Goal: Task Accomplishment & Management: Complete application form

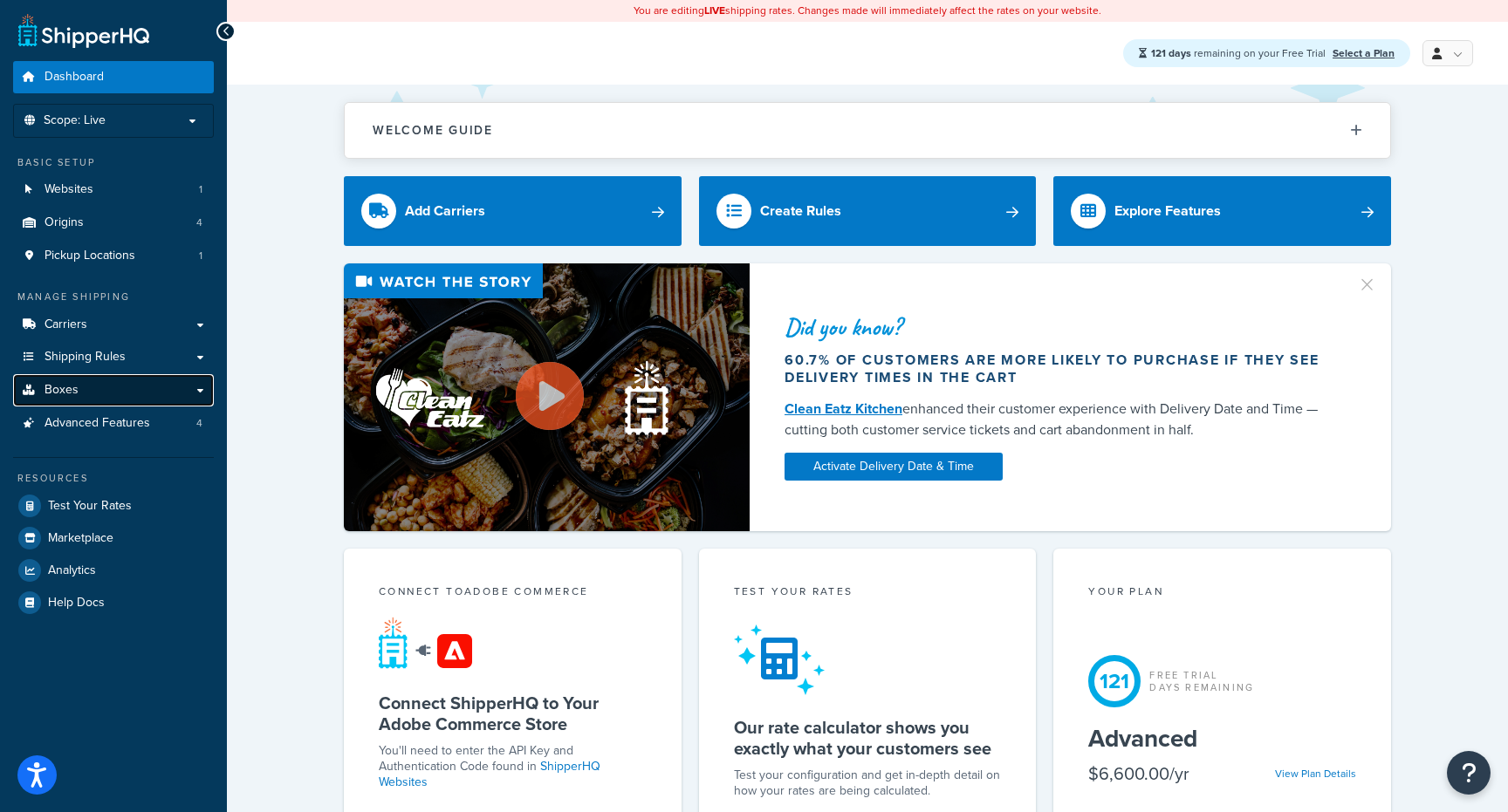
click at [141, 392] on link "Boxes" at bounding box center [113, 391] width 201 height 33
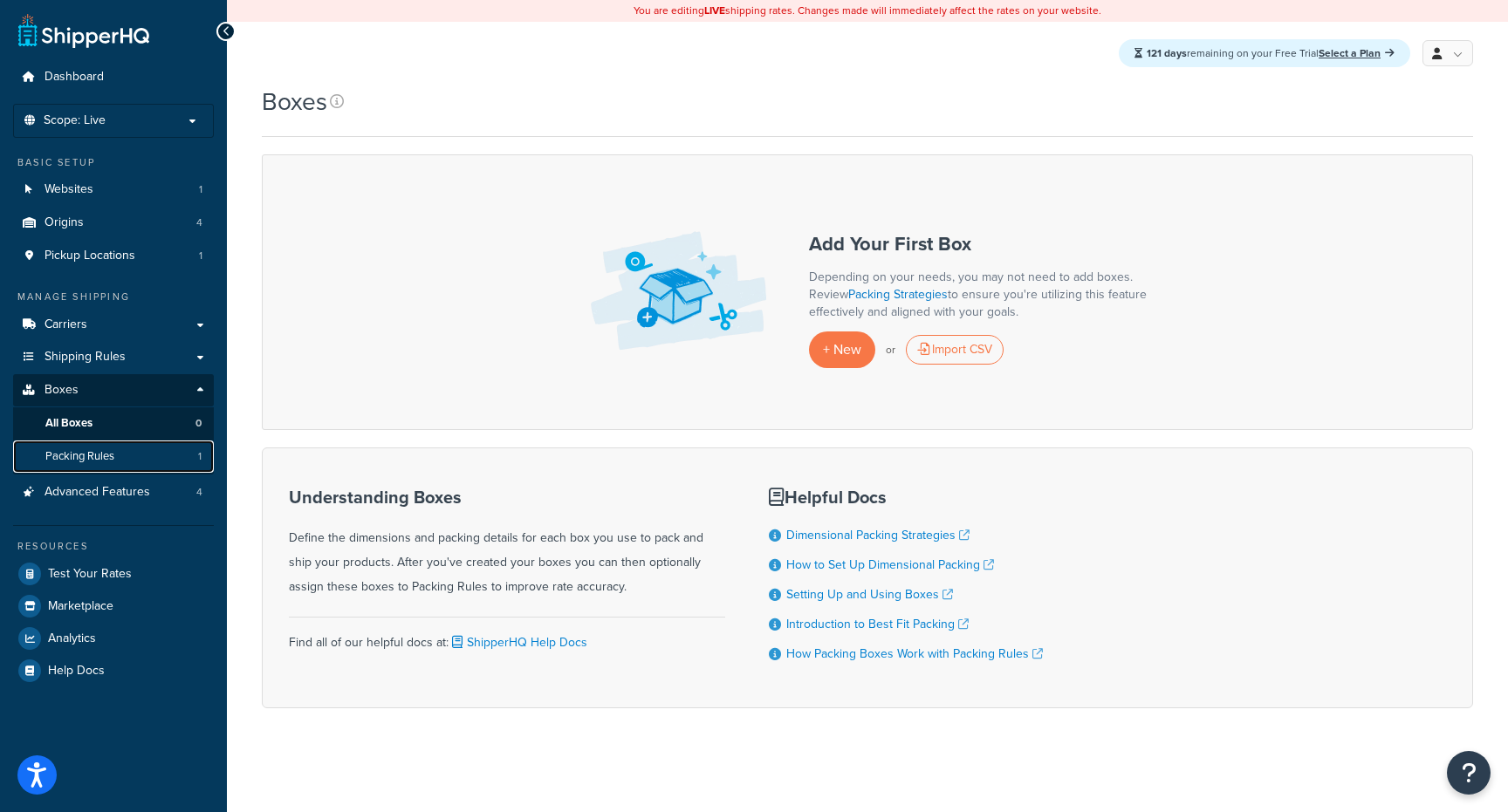
click at [130, 465] on link "Packing Rules 1" at bounding box center [113, 457] width 201 height 33
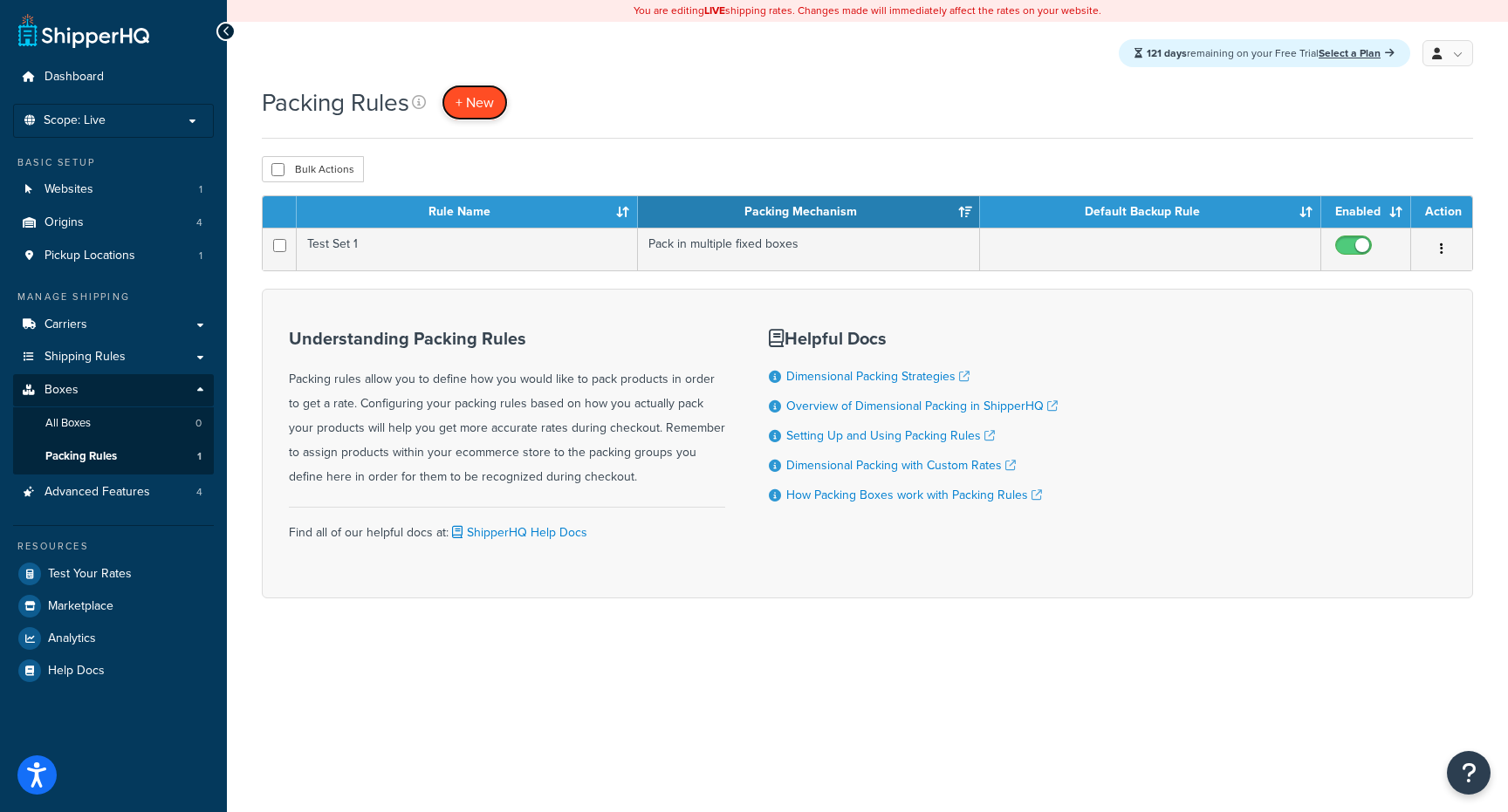
click at [497, 112] on link "+ New" at bounding box center [474, 102] width 66 height 36
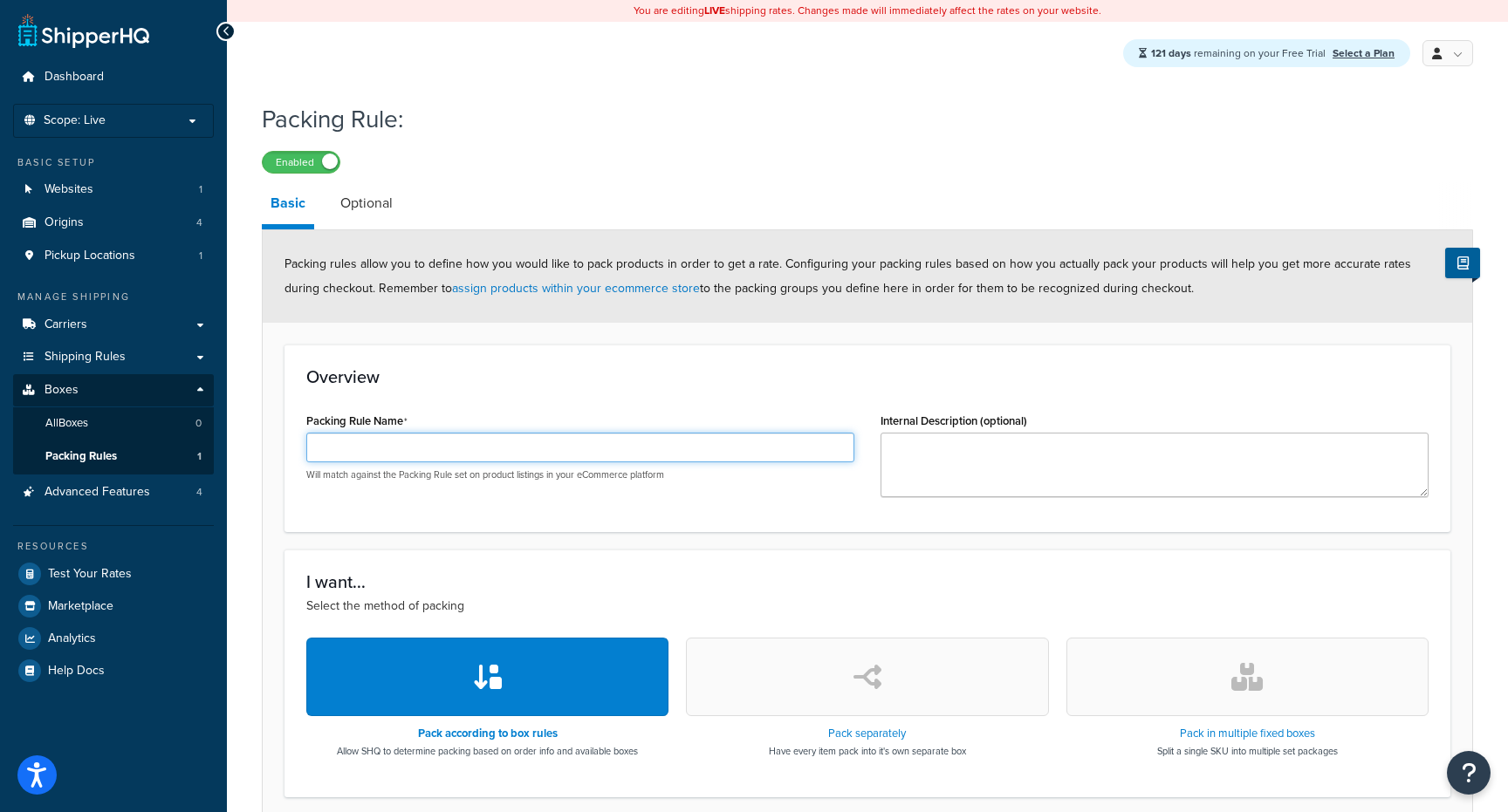
click at [667, 439] on input "Packing Rule Name" at bounding box center [580, 447] width 548 height 30
type input "o"
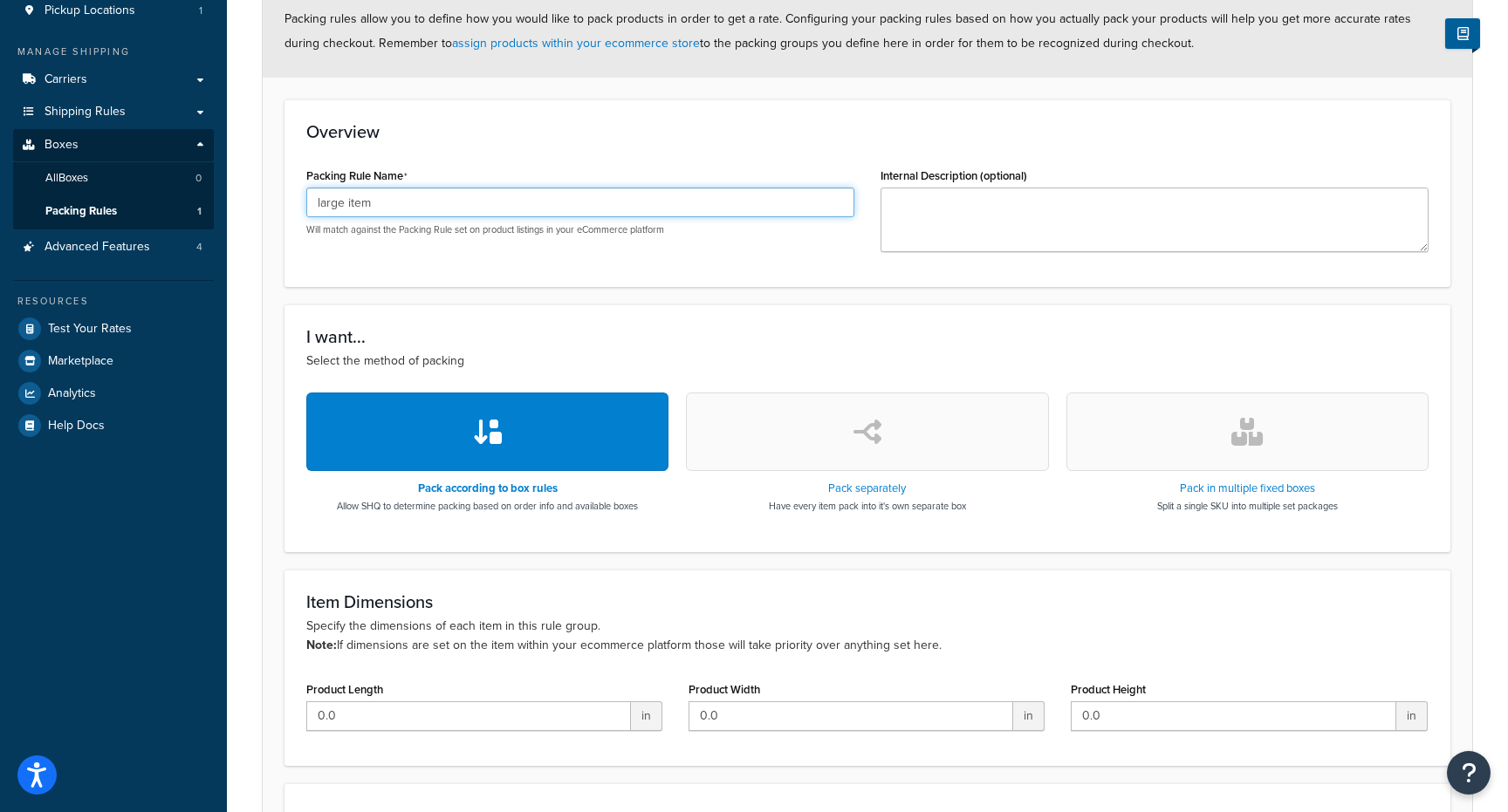
scroll to position [295, 0]
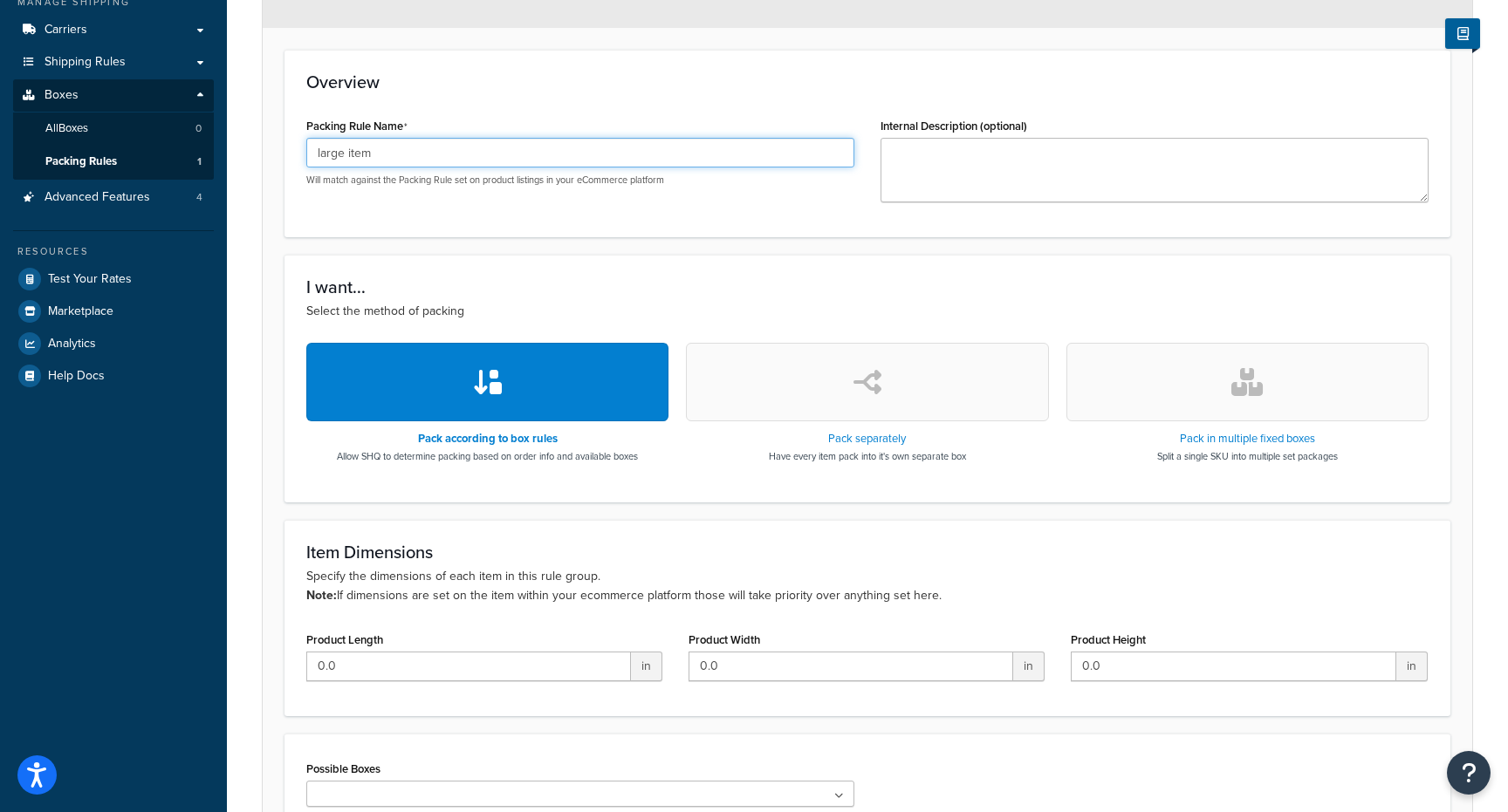
type input "large item"
click at [977, 413] on button "button" at bounding box center [866, 382] width 362 height 79
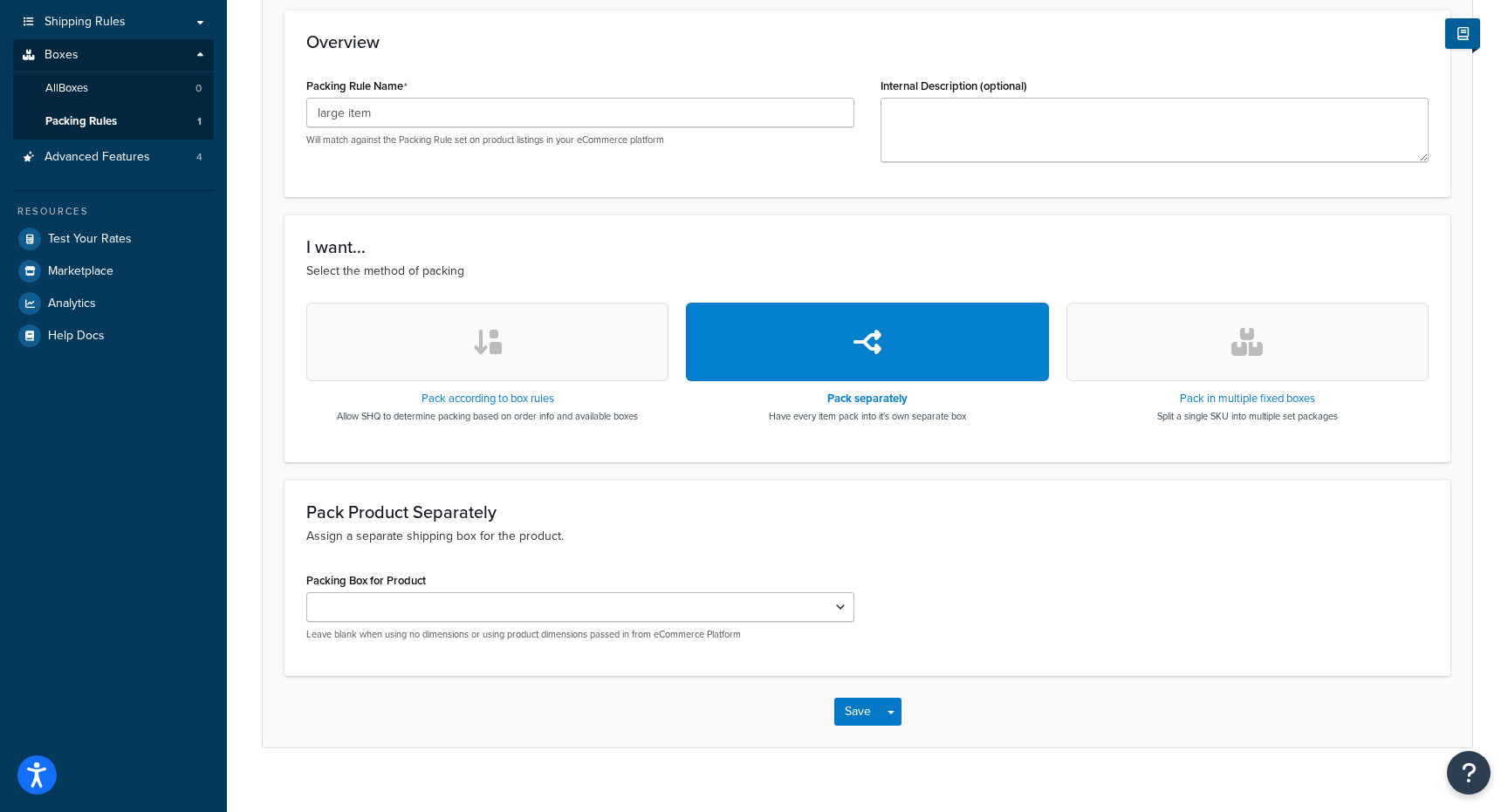
scroll to position [359, 0]
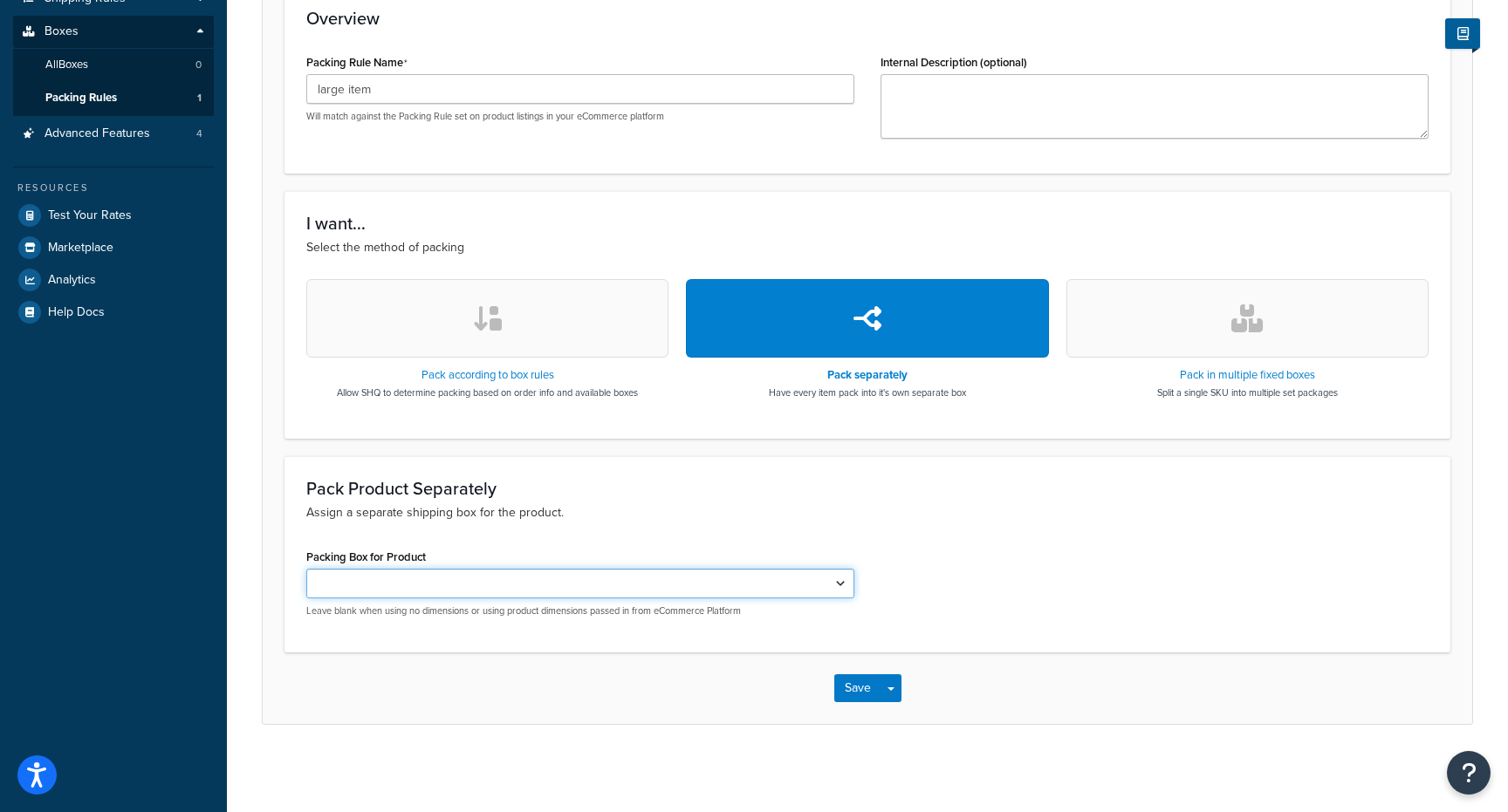
click at [726, 588] on select "Packing Box for Product" at bounding box center [580, 584] width 548 height 30
click at [784, 582] on select "Packing Box for Product" at bounding box center [580, 584] width 548 height 30
click at [818, 588] on select "Packing Box for Product" at bounding box center [580, 584] width 548 height 30
click at [795, 575] on select "Packing Box for Product" at bounding box center [580, 584] width 548 height 30
click at [814, 572] on select "Packing Box for Product" at bounding box center [580, 584] width 548 height 30
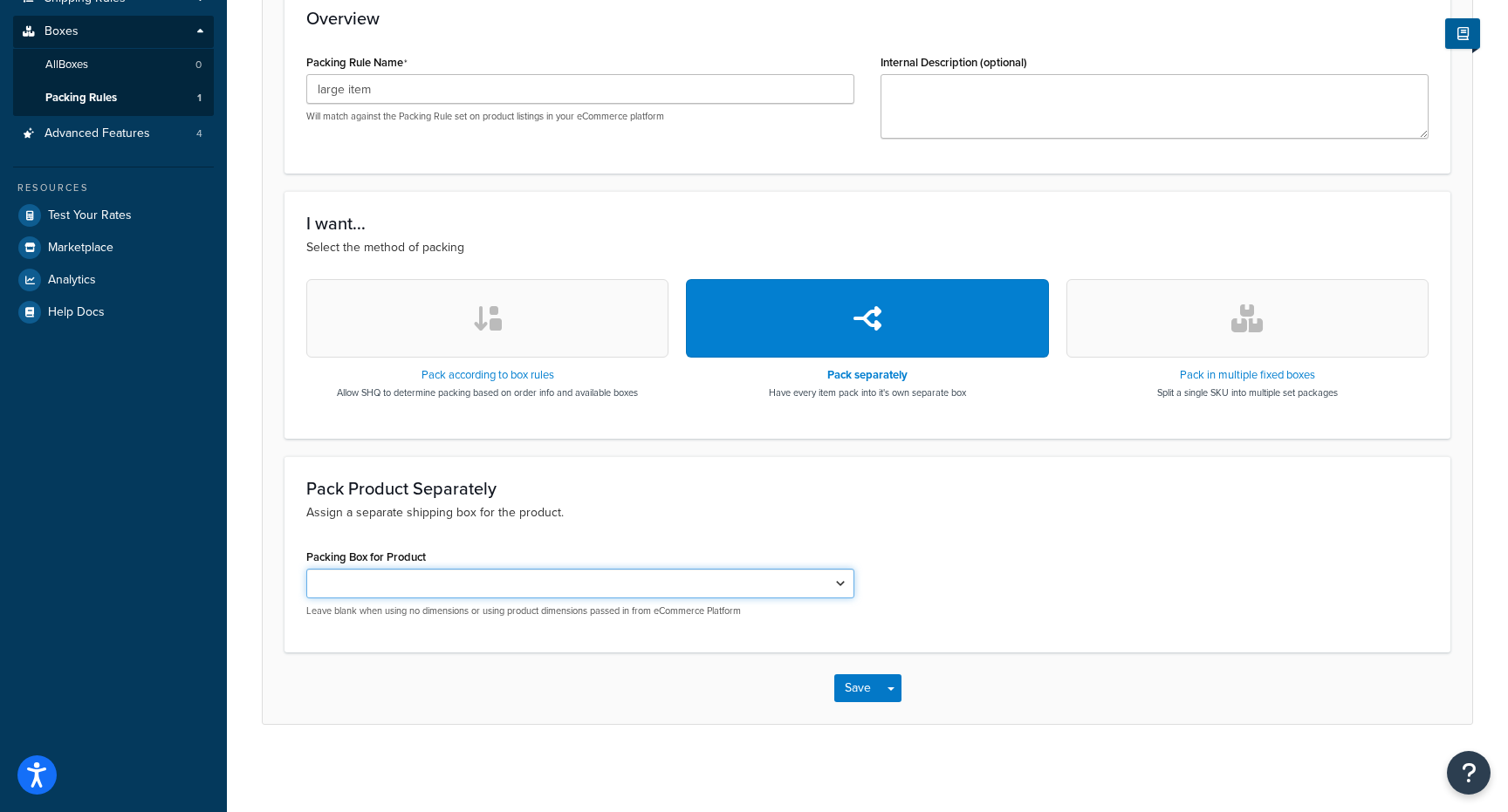
click at [826, 581] on select "Packing Box for Product" at bounding box center [580, 584] width 548 height 30
click at [832, 588] on select "Packing Box for Product" at bounding box center [580, 584] width 548 height 30
click at [845, 589] on select "Packing Box for Product" at bounding box center [580, 584] width 548 height 30
click at [498, 317] on icon "button" at bounding box center [488, 318] width 32 height 28
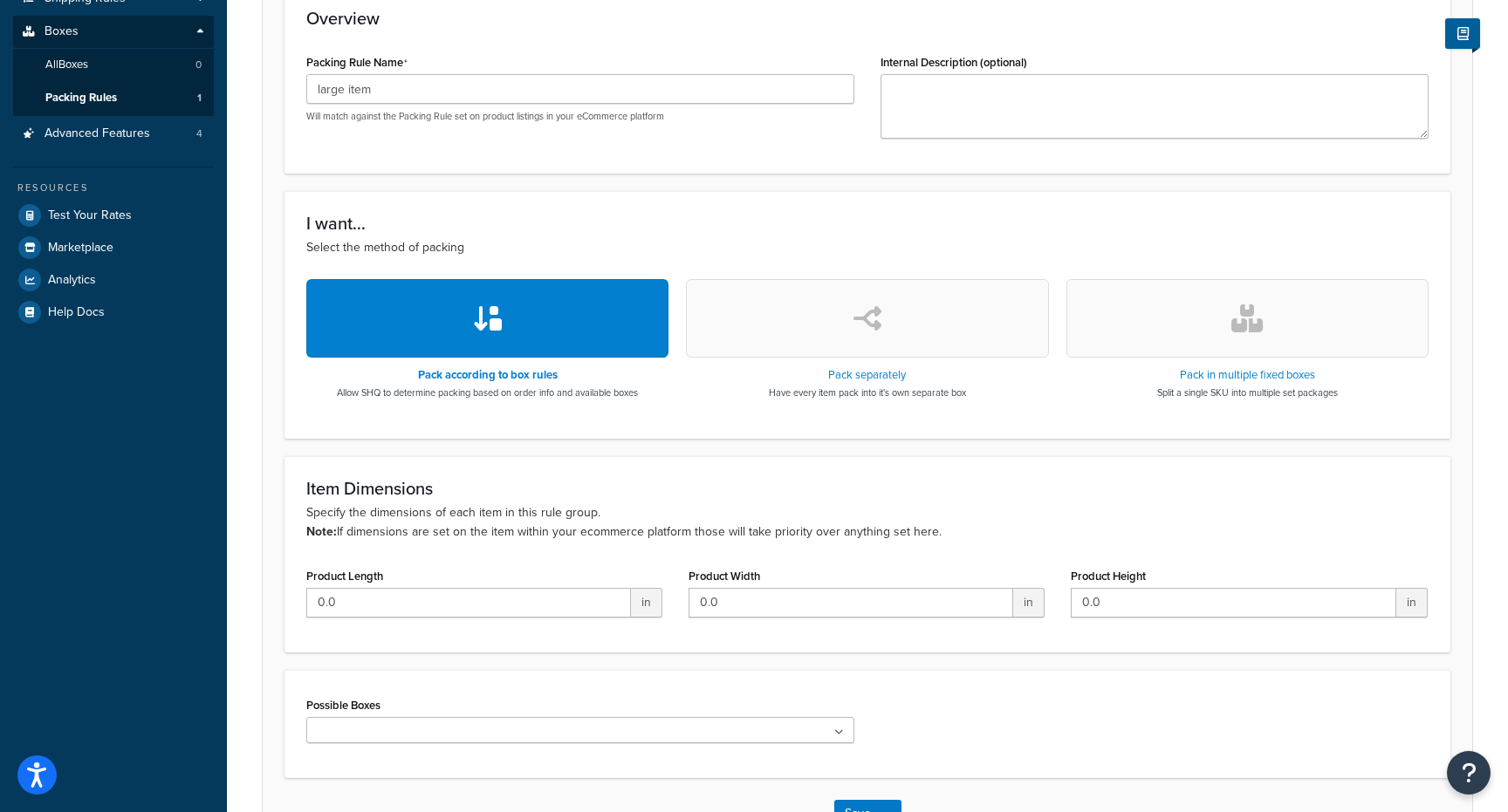
click at [715, 325] on button "button" at bounding box center [866, 319] width 362 height 79
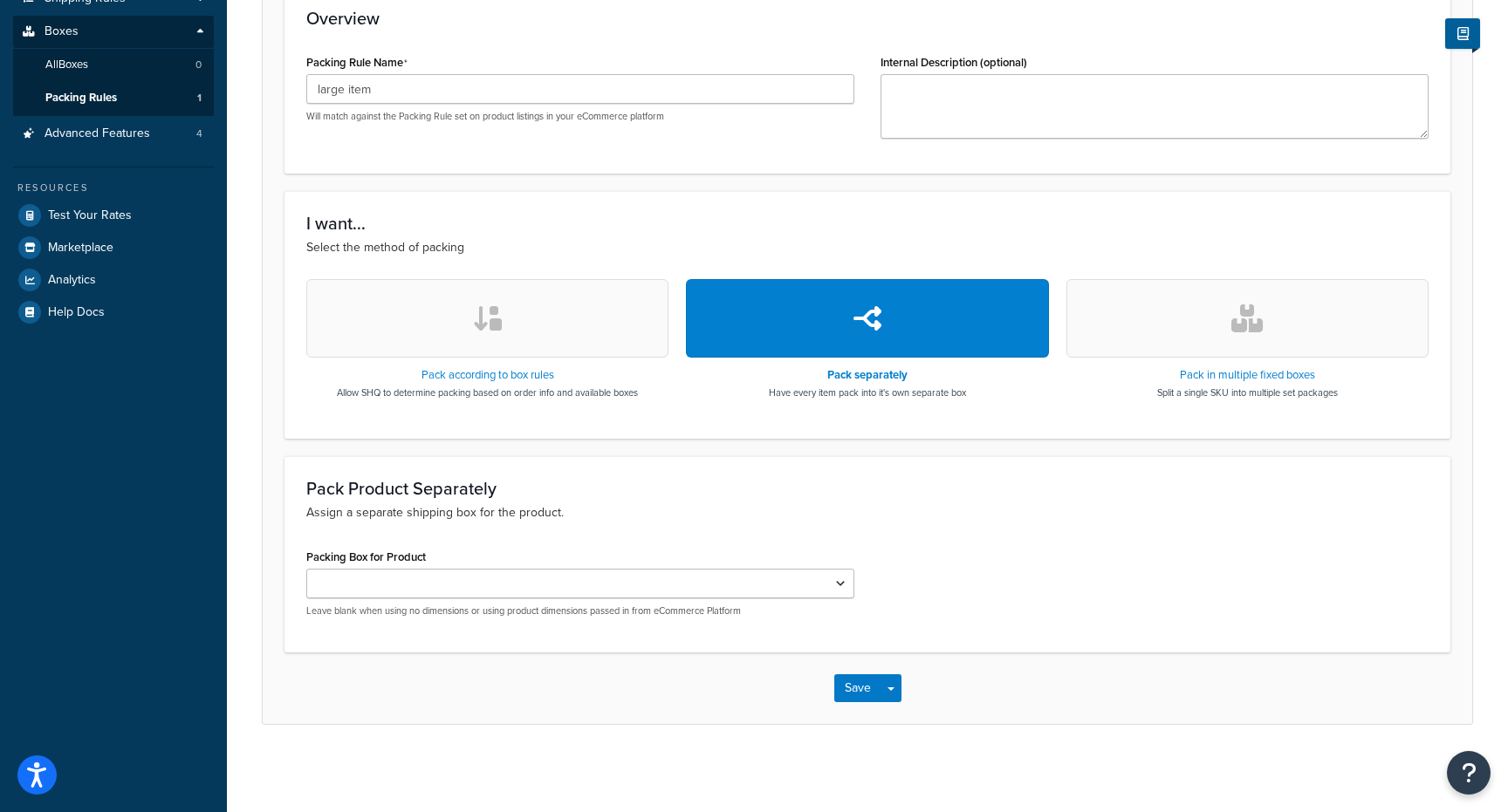
click at [593, 325] on button "button" at bounding box center [487, 319] width 362 height 79
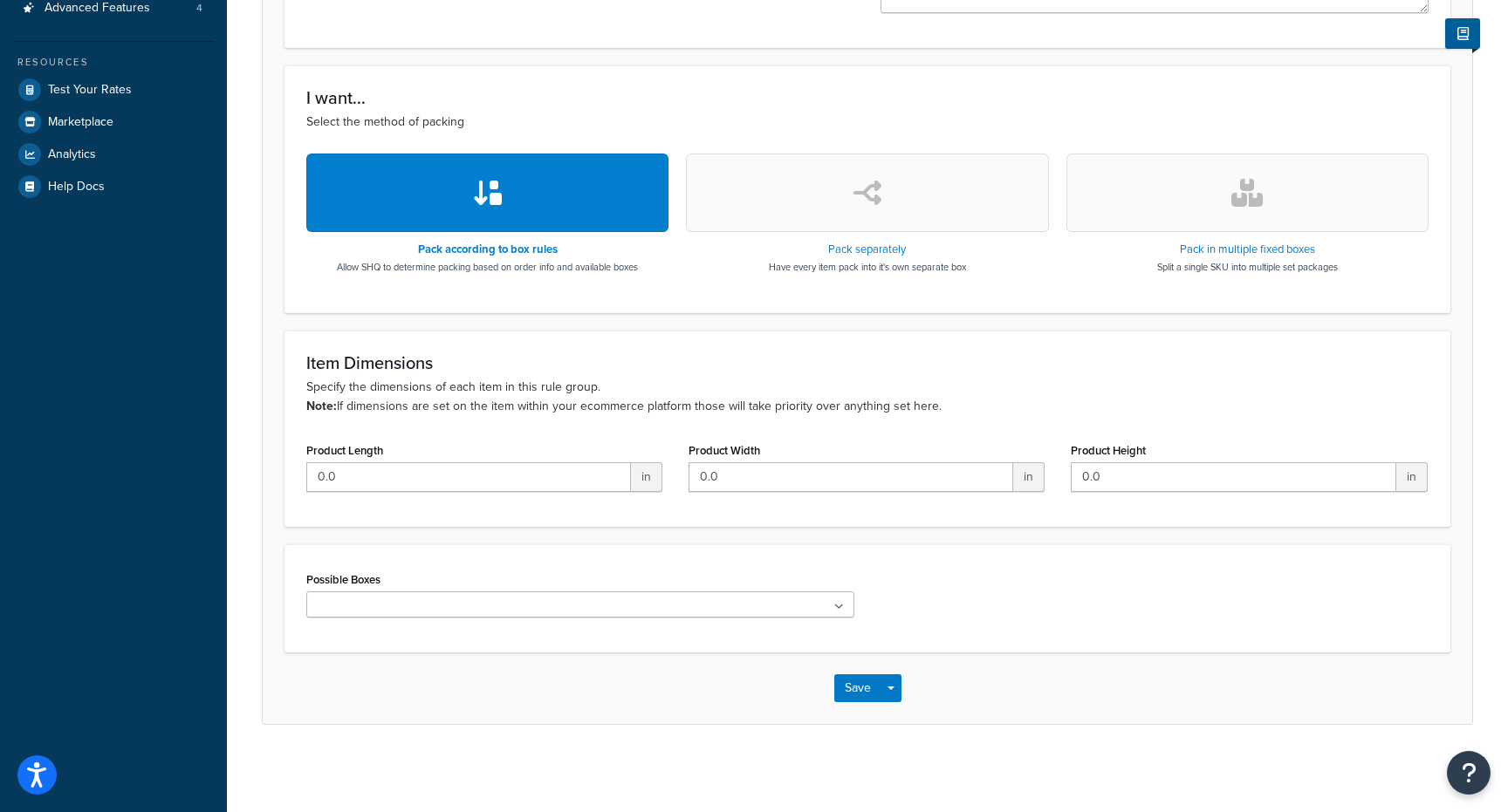
scroll to position [0, 0]
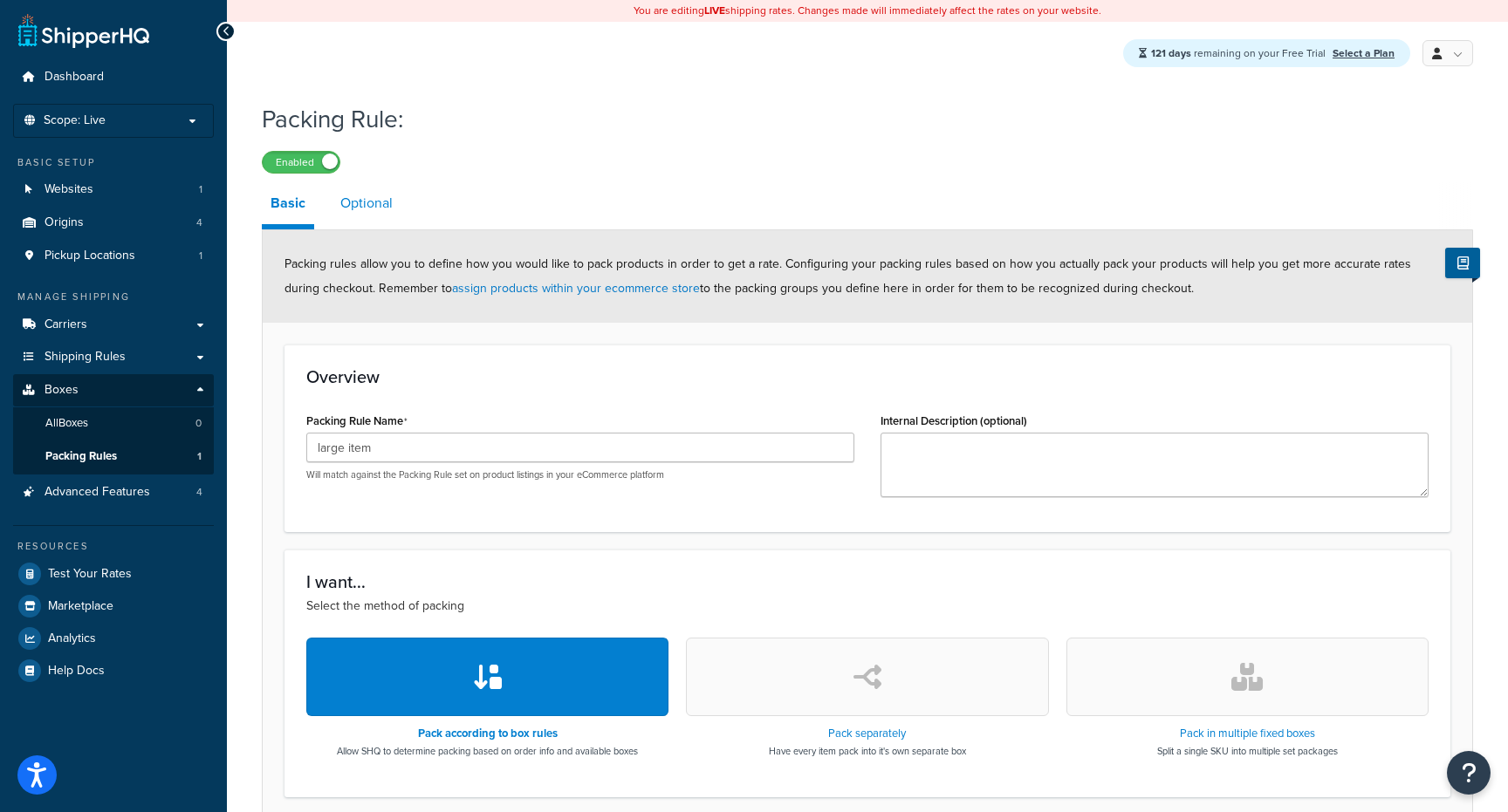
click at [387, 208] on link "Optional" at bounding box center [366, 203] width 70 height 42
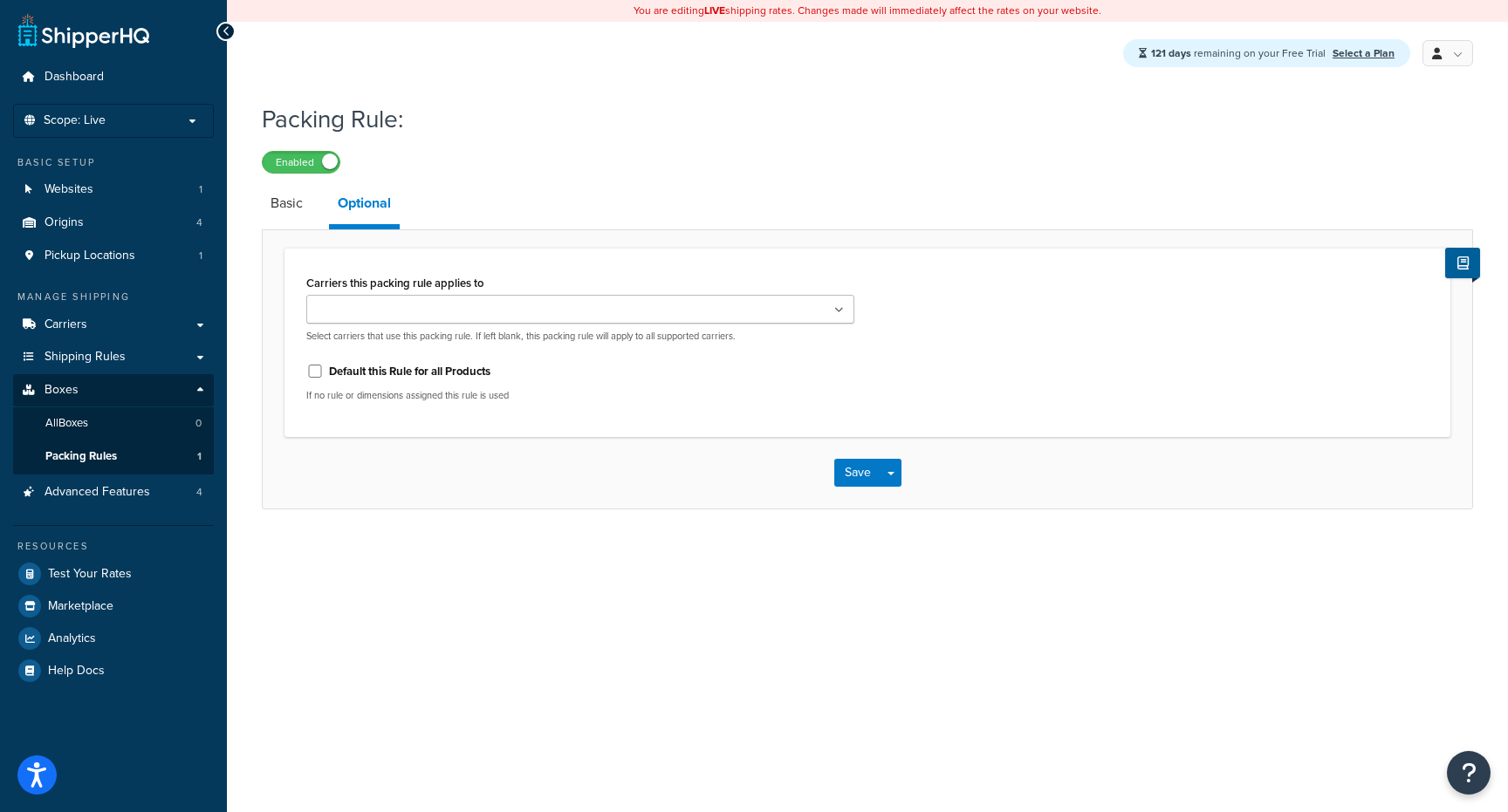
click at [473, 320] on ul at bounding box center [580, 309] width 548 height 29
click at [529, 246] on div "Carriers this packing rule applies to Warehouse UPS® USPS DHL Express® FedEx Ku…" at bounding box center [868, 370] width 1211 height 280
click at [498, 299] on ul at bounding box center [580, 309] width 548 height 29
click at [529, 240] on div "Carriers this packing rule applies to Warehouse UPS® USPS DHL Express® FedEx Ku…" at bounding box center [868, 370] width 1211 height 280
click at [312, 203] on li "Basic" at bounding box center [296, 203] width 67 height 42
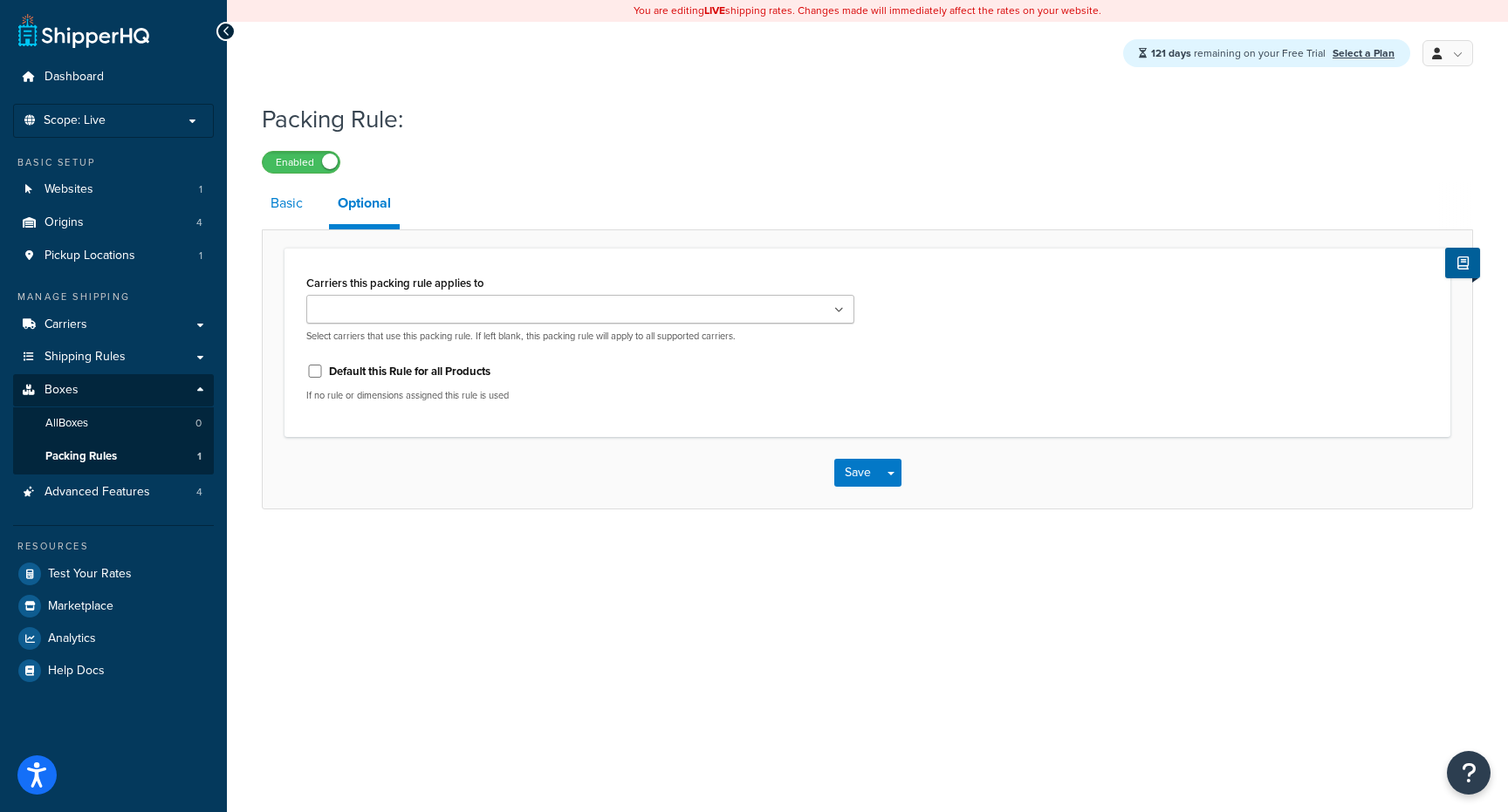
click at [296, 213] on link "Basic" at bounding box center [287, 203] width 50 height 42
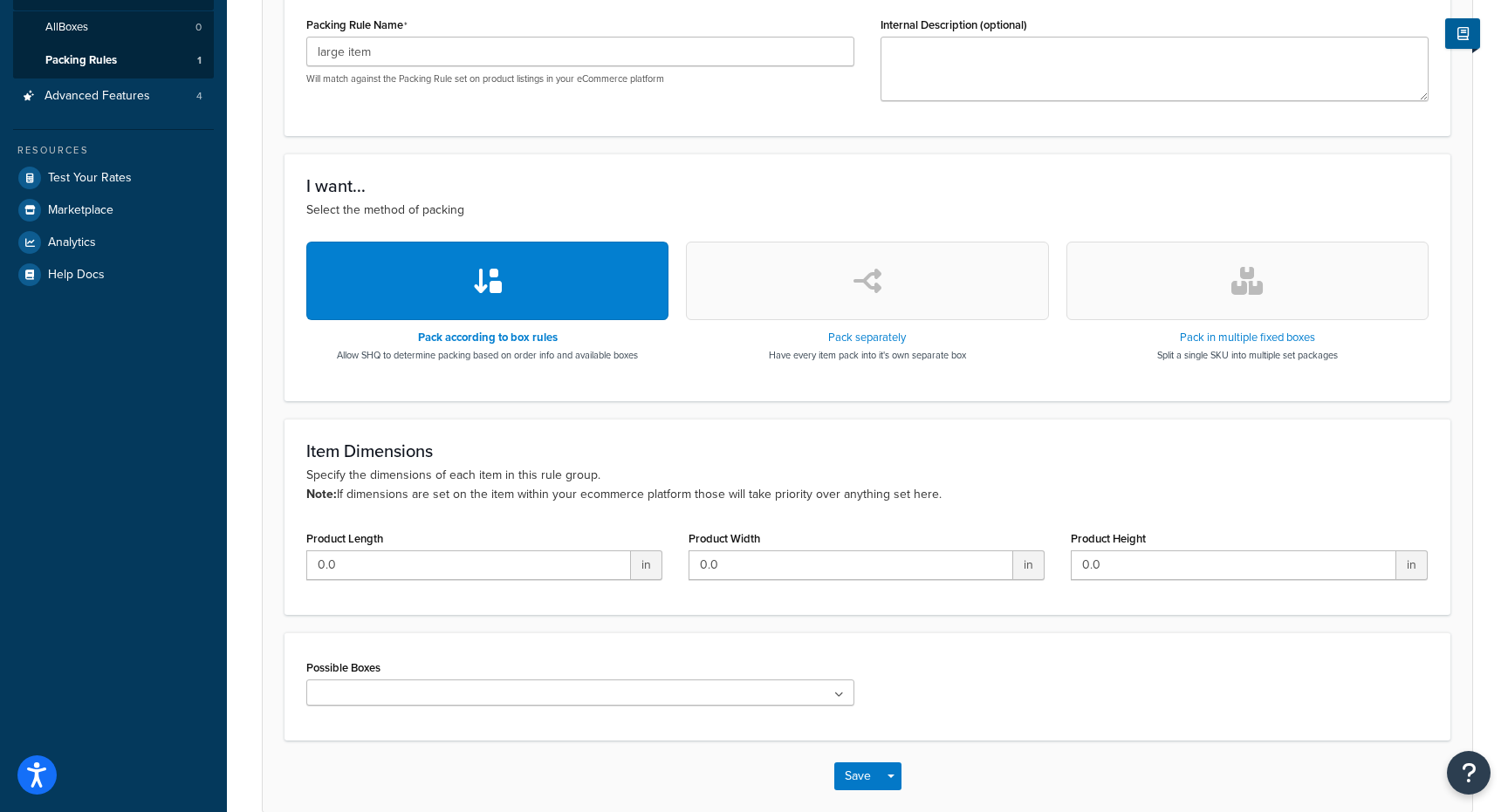
scroll to position [399, 0]
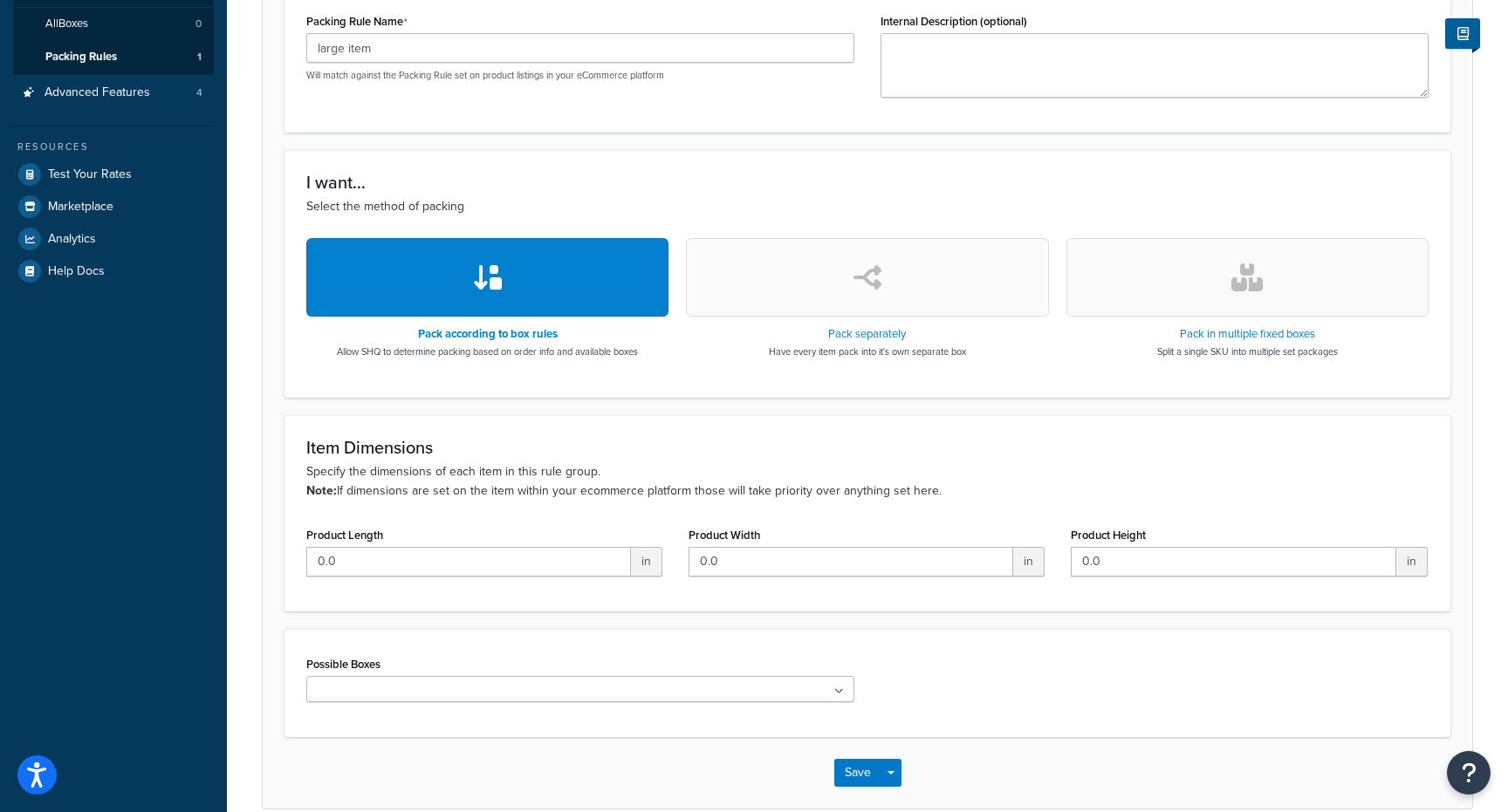
click at [664, 485] on p "Specify the dimensions of each item in this rule group. Note: If dimensions are…" at bounding box center [867, 482] width 1122 height 38
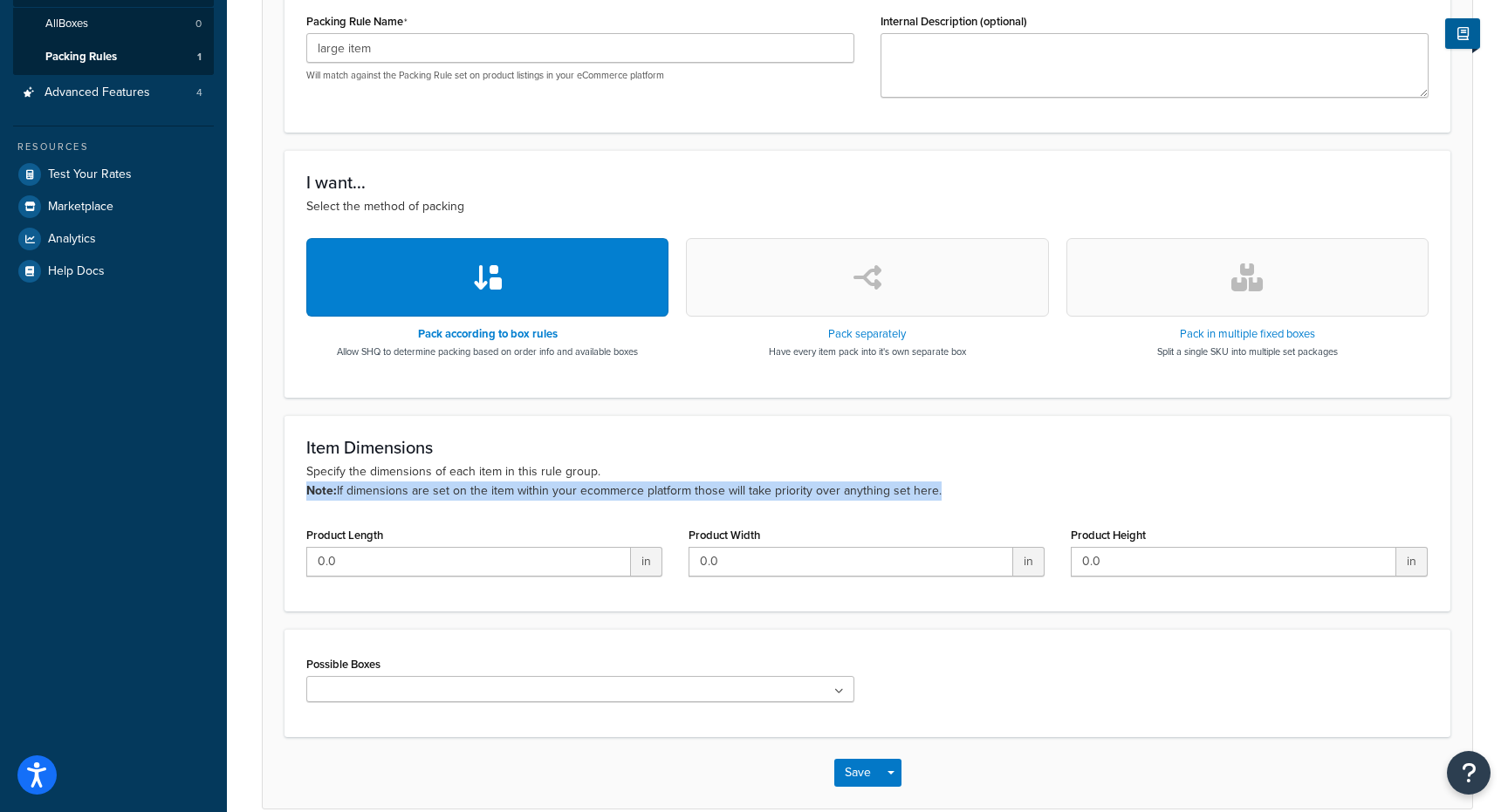
click at [664, 485] on p "Specify the dimensions of each item in this rule group. Note: If dimensions are…" at bounding box center [867, 482] width 1122 height 38
click at [730, 485] on p "Specify the dimensions of each item in this rule group. Note: If dimensions are…" at bounding box center [867, 482] width 1122 height 38
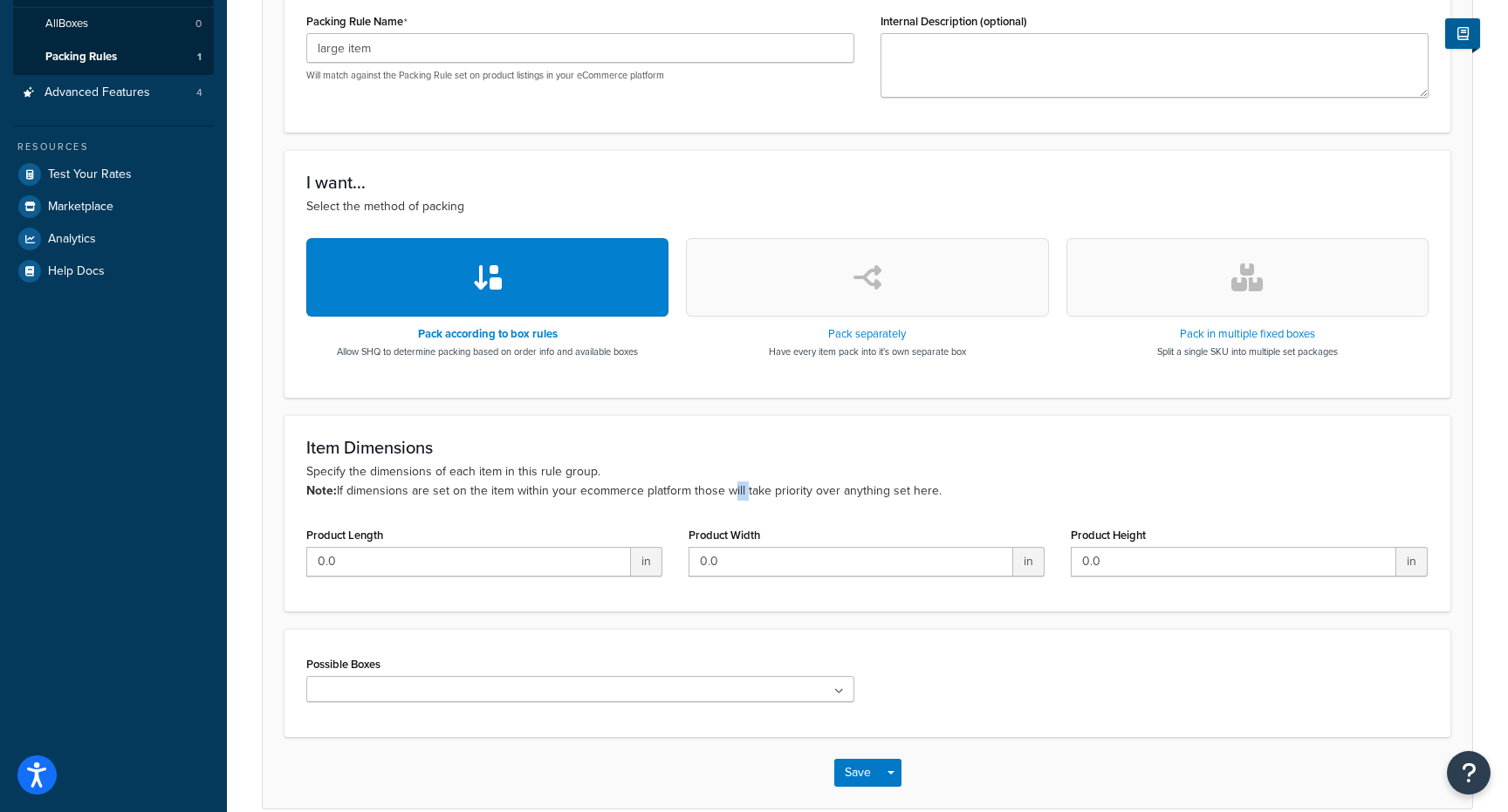
click at [730, 485] on p "Specify the dimensions of each item in this rule group. Note: If dimensions are…" at bounding box center [867, 482] width 1122 height 38
click at [612, 485] on p "Specify the dimensions of each item in this rule group. Note: If dimensions are…" at bounding box center [867, 482] width 1122 height 38
click at [691, 485] on p "Specify the dimensions of each item in this rule group. Note: If dimensions are…" at bounding box center [867, 482] width 1122 height 38
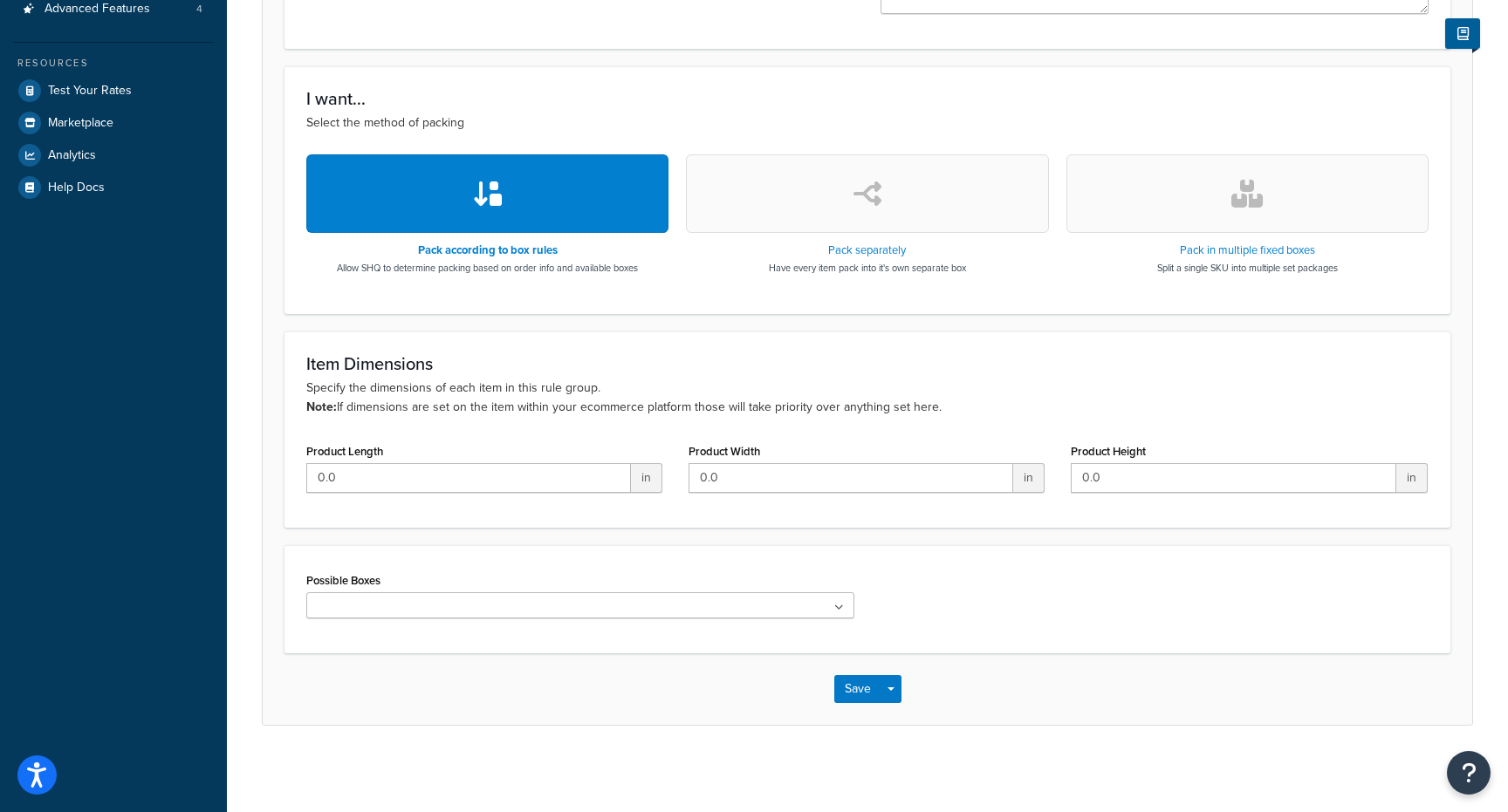
scroll to position [485, 0]
click at [761, 591] on ul at bounding box center [580, 604] width 548 height 26
click at [979, 581] on div "Possible Boxes No results found" at bounding box center [867, 599] width 1148 height 63
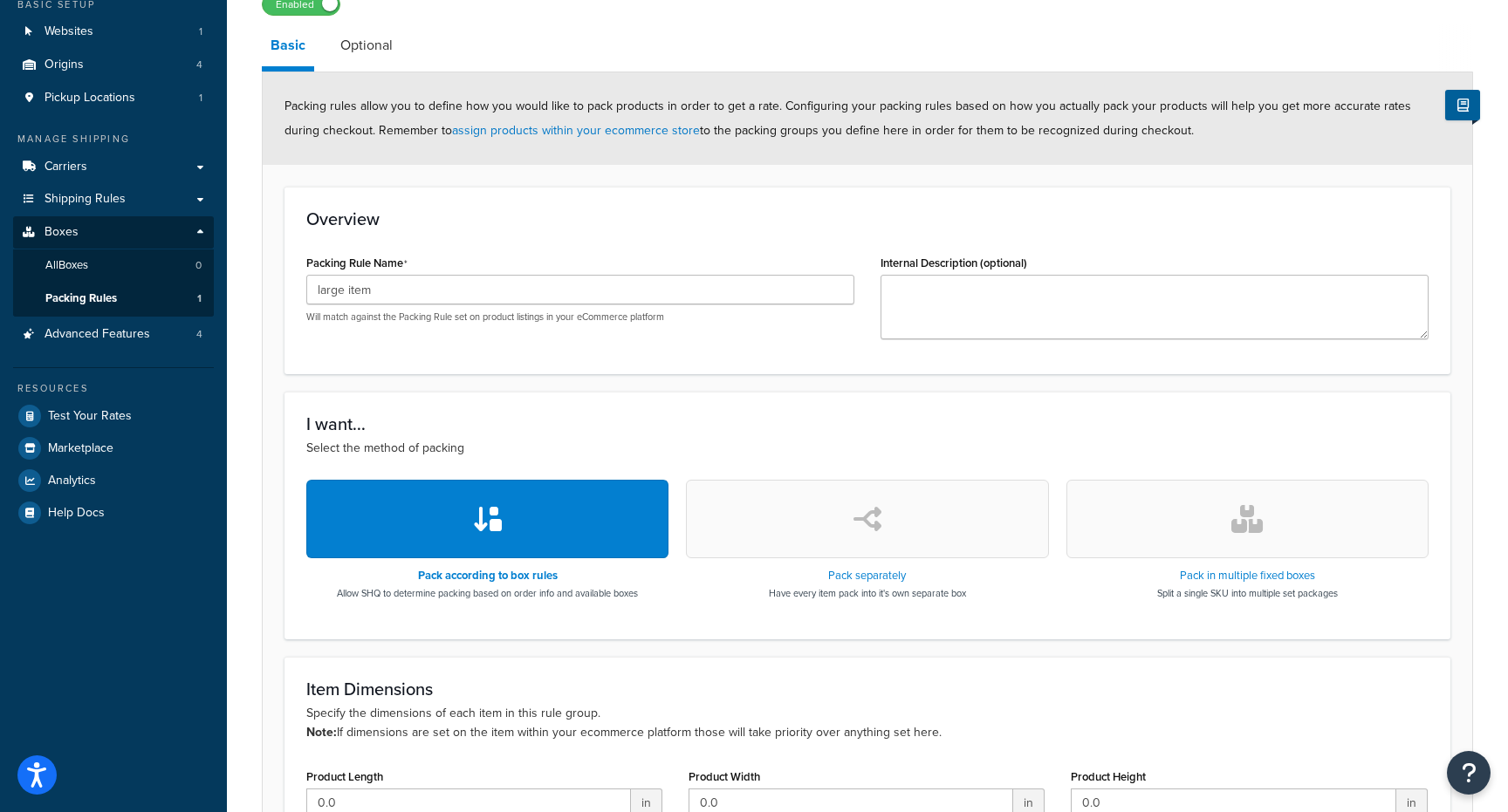
scroll to position [0, 0]
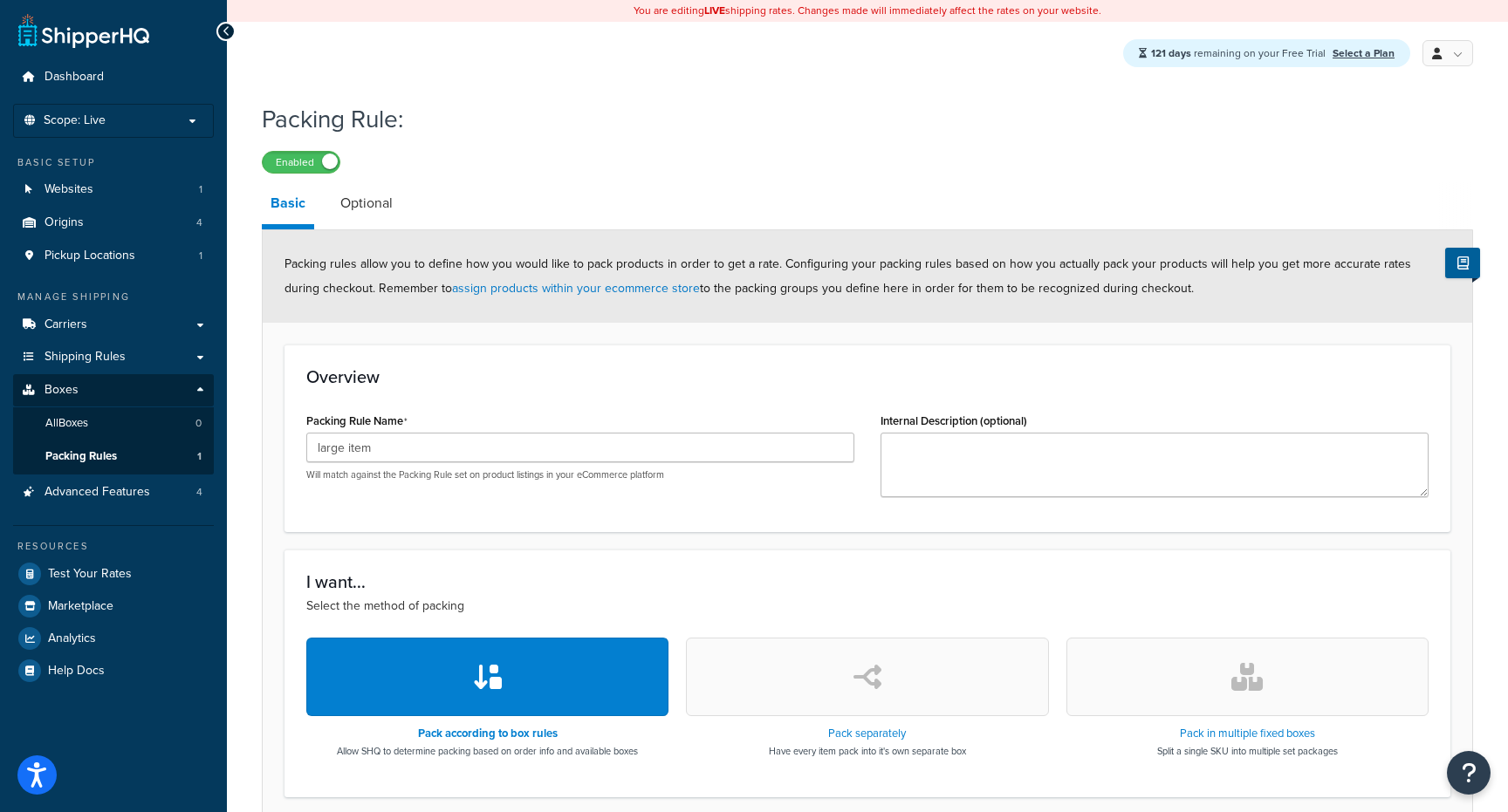
click at [645, 258] on span "Packing rules allow you to define how you would like to pack products in order …" at bounding box center [848, 275] width 1127 height 43
click at [707, 262] on span "Packing rules allow you to define how you would like to pack products in order …" at bounding box center [848, 275] width 1127 height 43
click at [726, 287] on span "Packing rules allow you to define how you would like to pack products in order …" at bounding box center [848, 275] width 1127 height 43
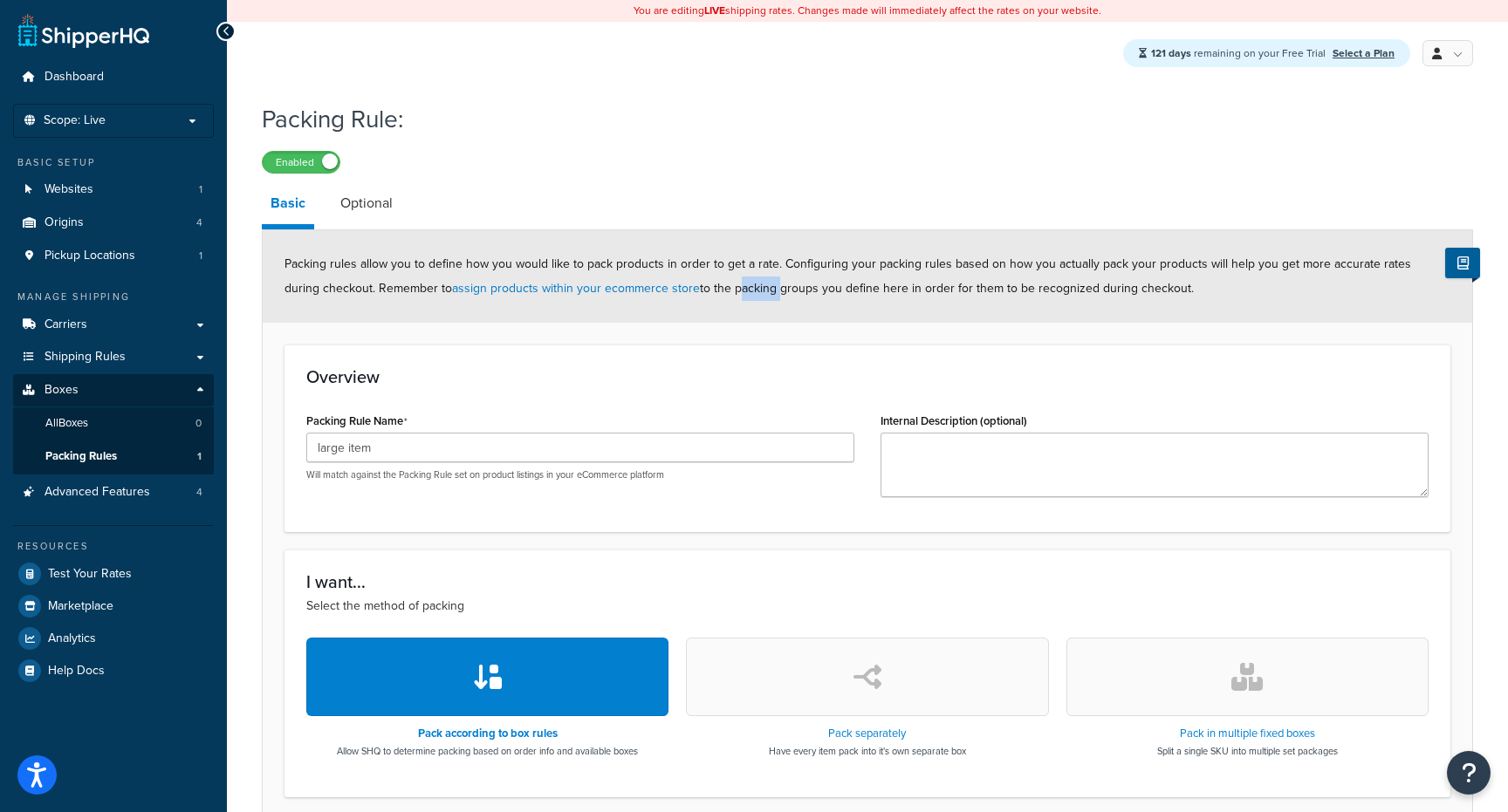
click at [726, 287] on span "Packing rules allow you to define how you would like to pack products in order …" at bounding box center [848, 275] width 1127 height 43
click at [794, 287] on span "Packing rules allow you to define how you would like to pack products in order …" at bounding box center [848, 275] width 1127 height 43
click at [168, 431] on link "All Boxes 0" at bounding box center [113, 424] width 201 height 33
click at [359, 197] on link "Optional" at bounding box center [366, 203] width 70 height 42
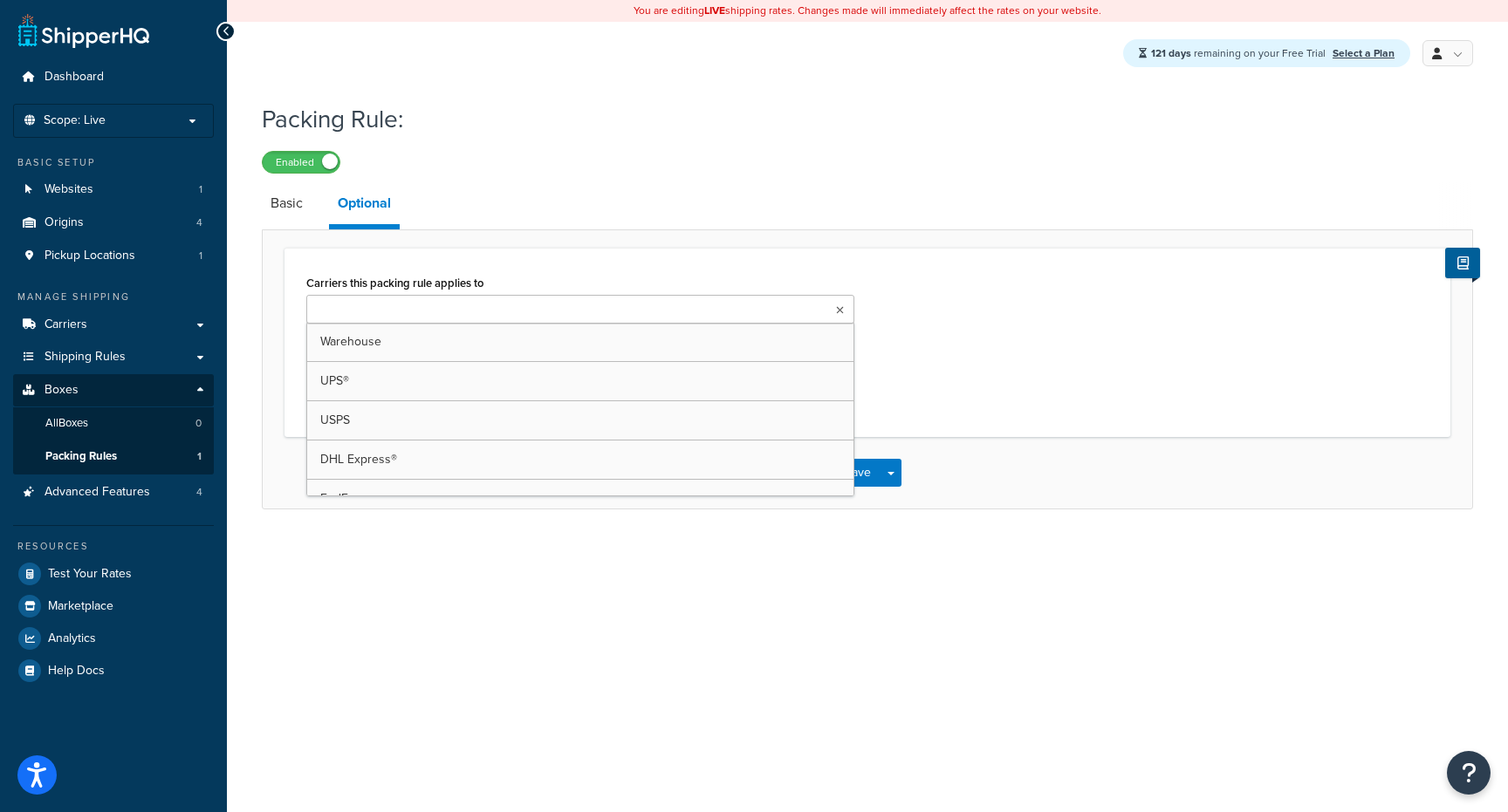
click at [419, 304] on input "Carriers this packing rule applies to" at bounding box center [389, 311] width 155 height 19
click at [284, 197] on link "Basic" at bounding box center [287, 203] width 50 height 42
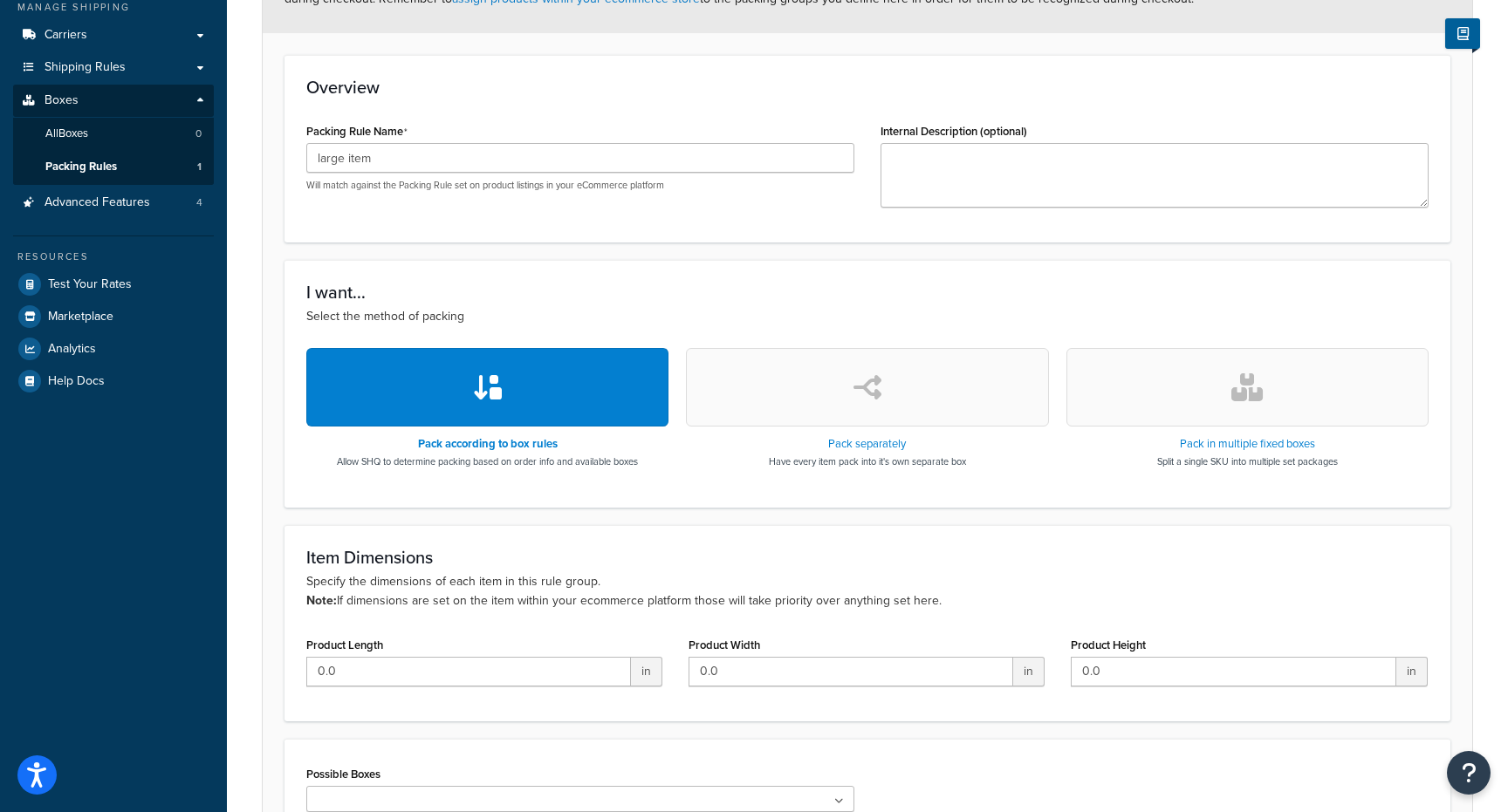
scroll to position [485, 0]
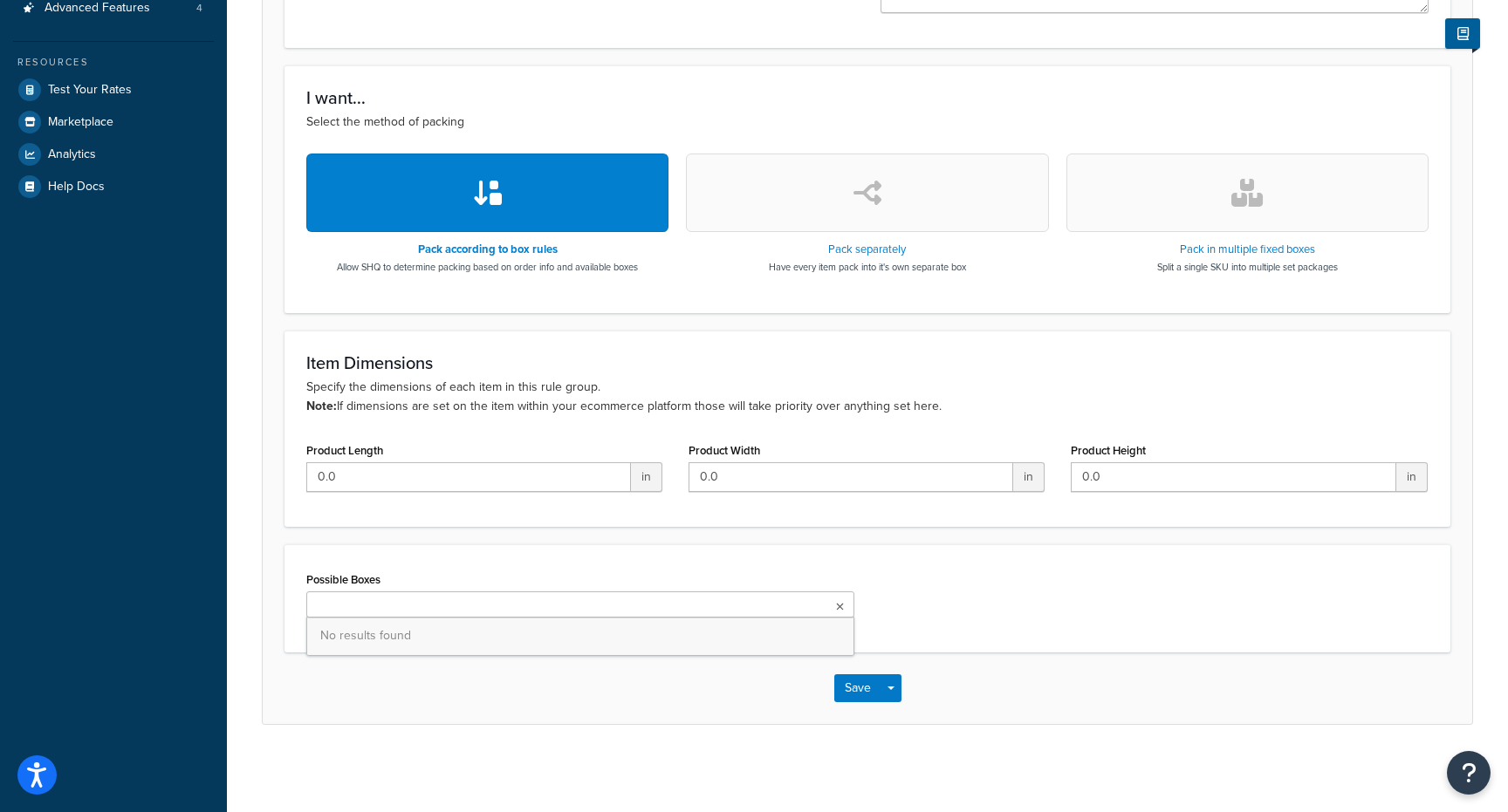
click at [531, 611] on ul at bounding box center [580, 604] width 548 height 26
click at [564, 552] on div "Possible Boxes No results found" at bounding box center [867, 598] width 1165 height 108
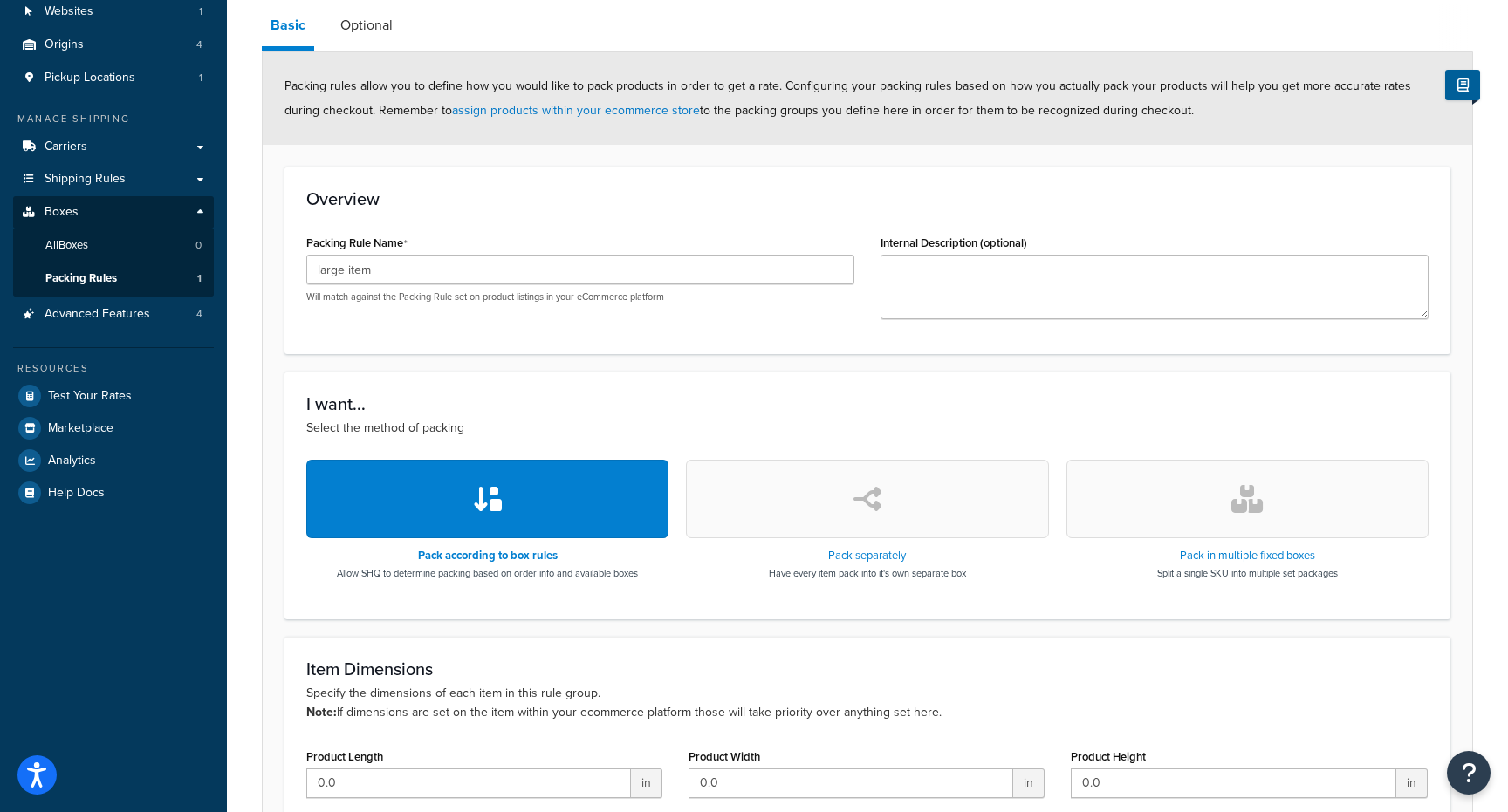
scroll to position [0, 0]
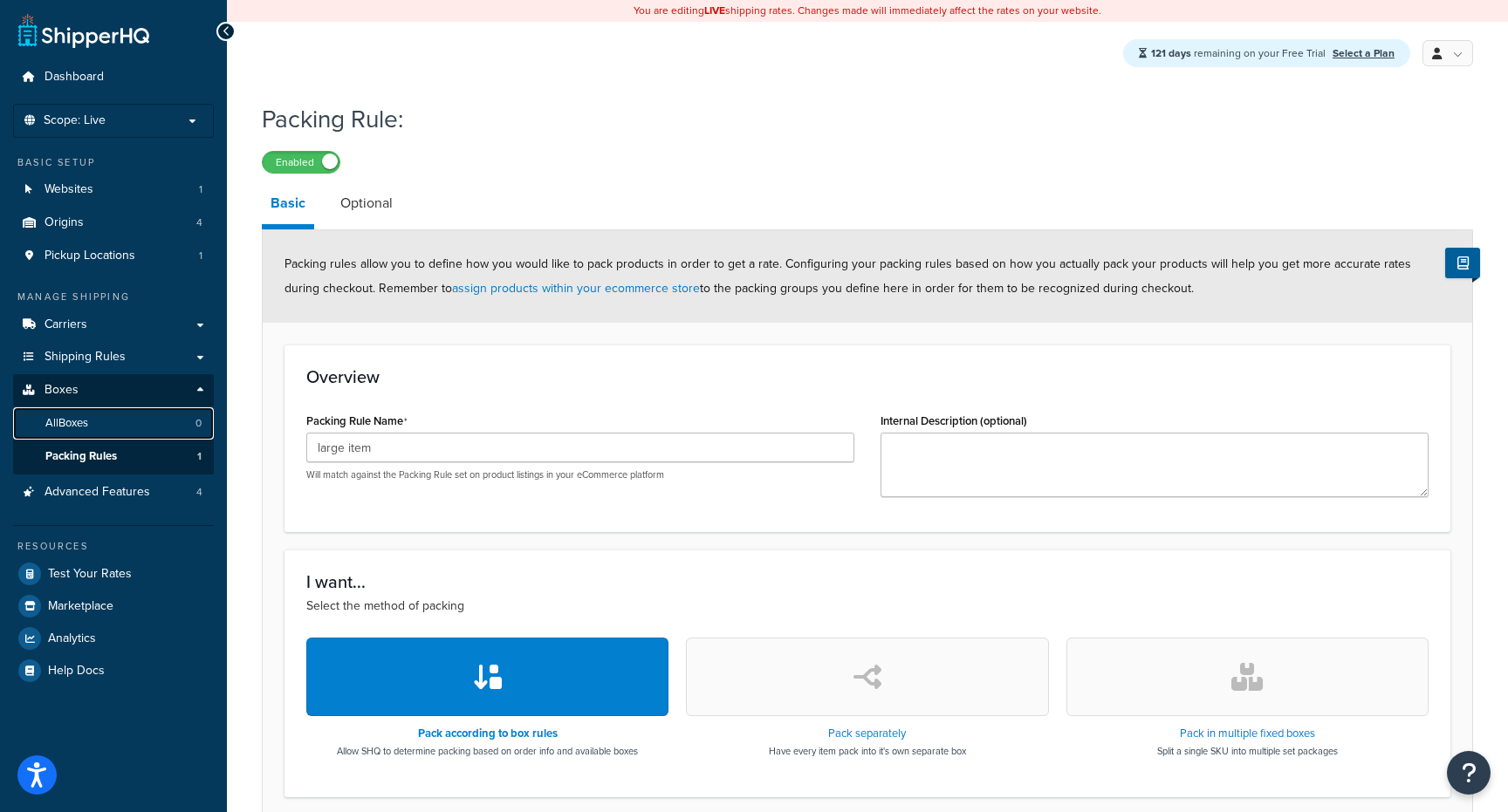
click at [137, 420] on link "All Boxes 0" at bounding box center [113, 424] width 201 height 33
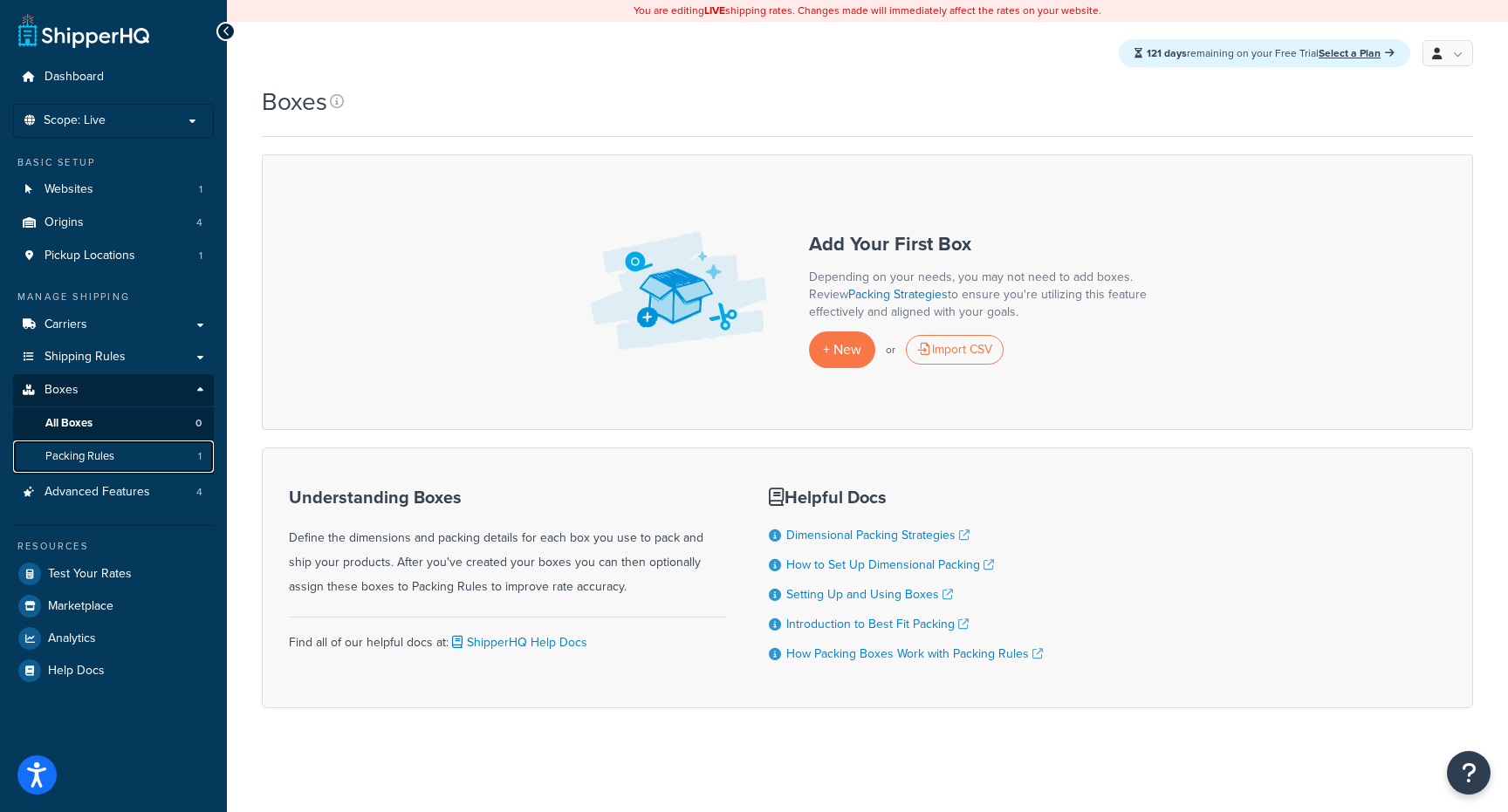
click at [132, 460] on link "Packing Rules 1" at bounding box center [113, 457] width 201 height 33
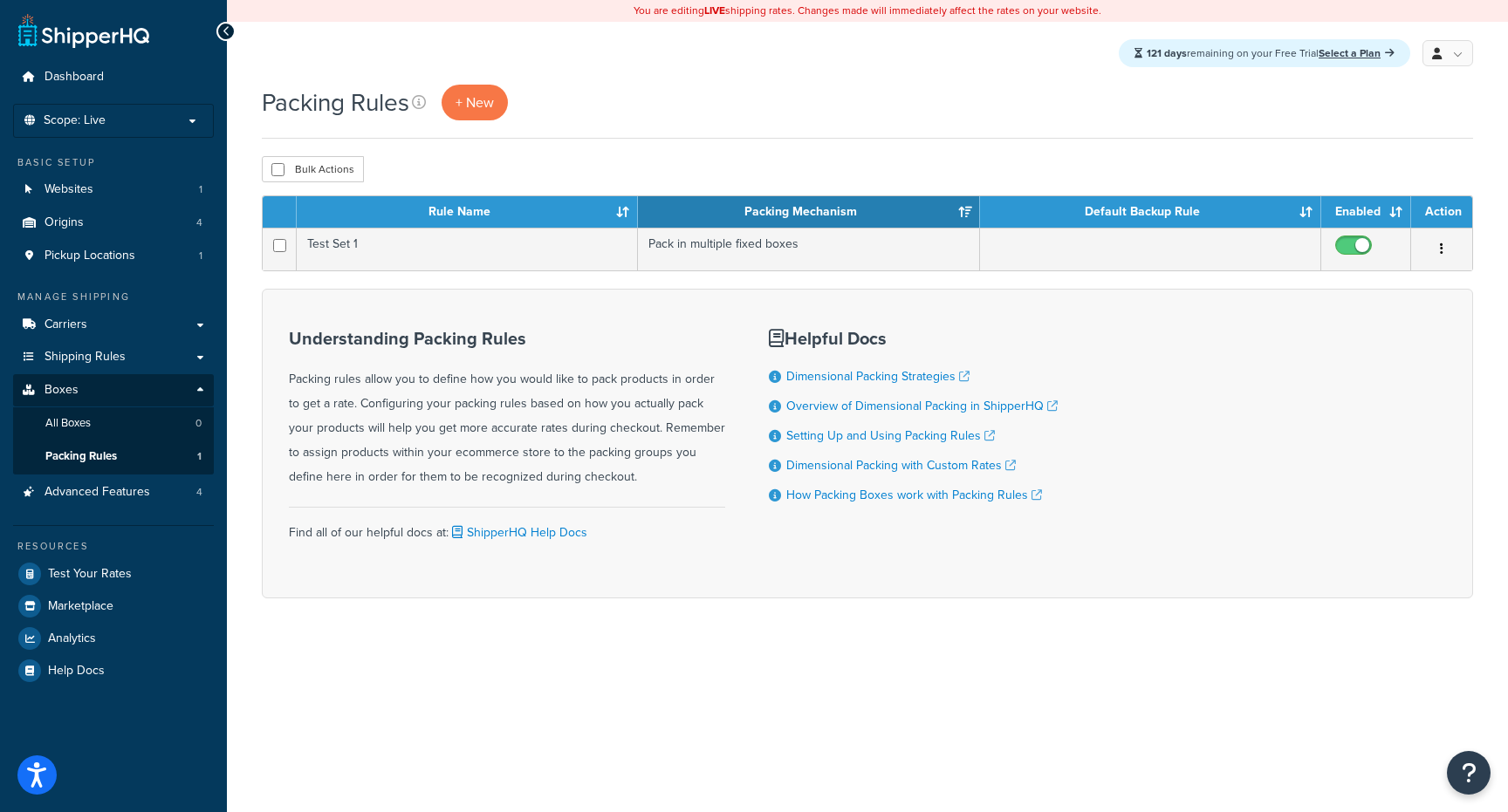
click at [563, 379] on div "Understanding Packing Rules Packing rules allow you to define how you would lik…" at bounding box center [507, 409] width 437 height 160
click at [467, 405] on div "Understanding Packing Rules Packing rules allow you to define how you would lik…" at bounding box center [507, 409] width 437 height 160
click at [539, 405] on div "Understanding Packing Rules Packing rules allow you to define how you would lik…" at bounding box center [507, 409] width 437 height 160
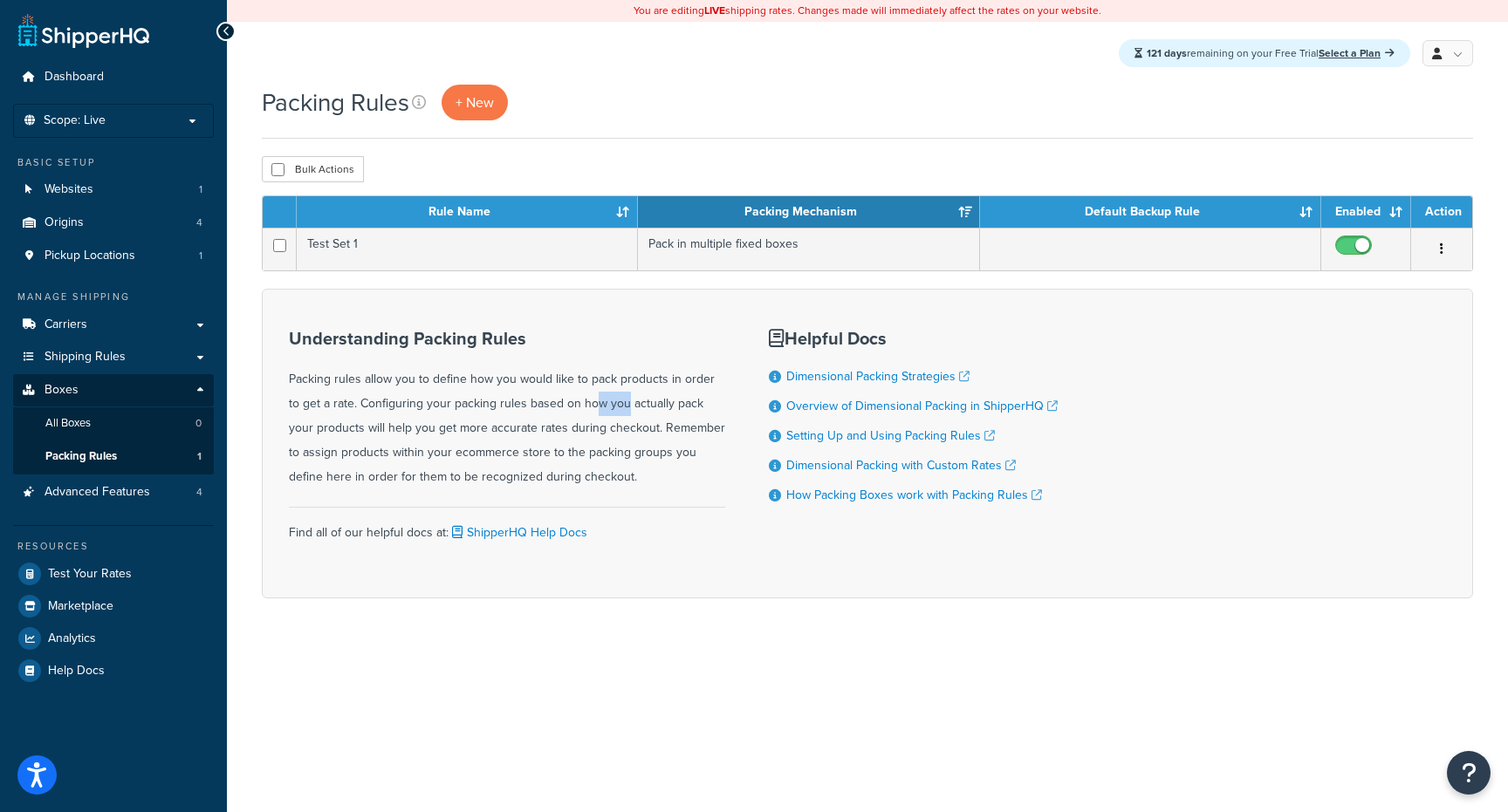
click at [539, 405] on div "Understanding Packing Rules Packing rules allow you to define how you would lik…" at bounding box center [507, 409] width 437 height 160
click at [575, 405] on div "Understanding Packing Rules Packing rules allow you to define how you would lik…" at bounding box center [507, 409] width 437 height 160
click at [548, 412] on div "Understanding Packing Rules Packing rules allow you to define how you would lik…" at bounding box center [507, 409] width 437 height 160
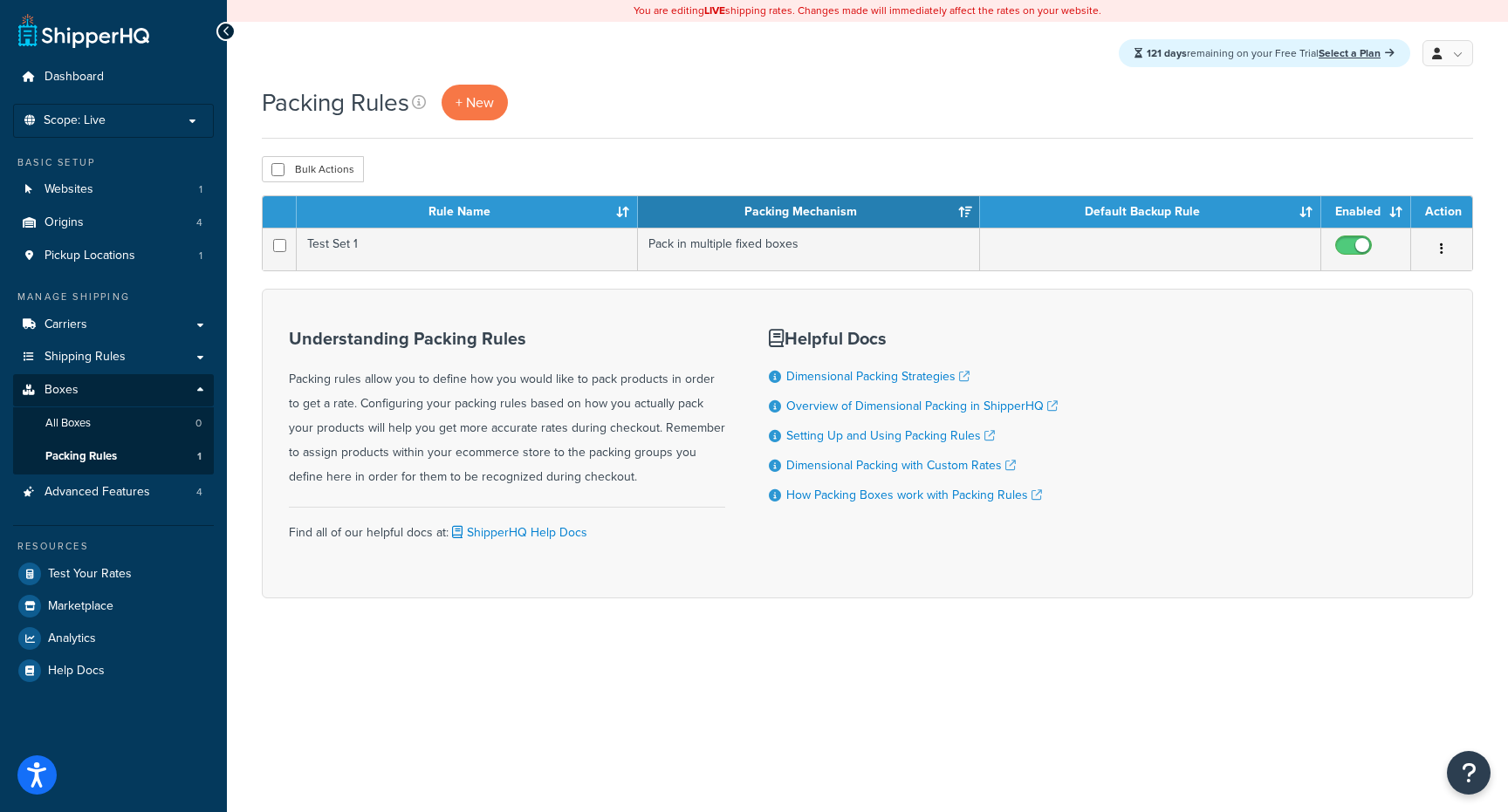
click at [548, 436] on div "Understanding Packing Rules Packing rules allow you to define how you would lik…" at bounding box center [507, 409] width 437 height 160
click at [499, 436] on div "Understanding Packing Rules Packing rules allow you to define how you would lik…" at bounding box center [507, 409] width 437 height 160
click at [499, 457] on div "Understanding Packing Rules Packing rules allow you to define how you would lik…" at bounding box center [507, 409] width 437 height 160
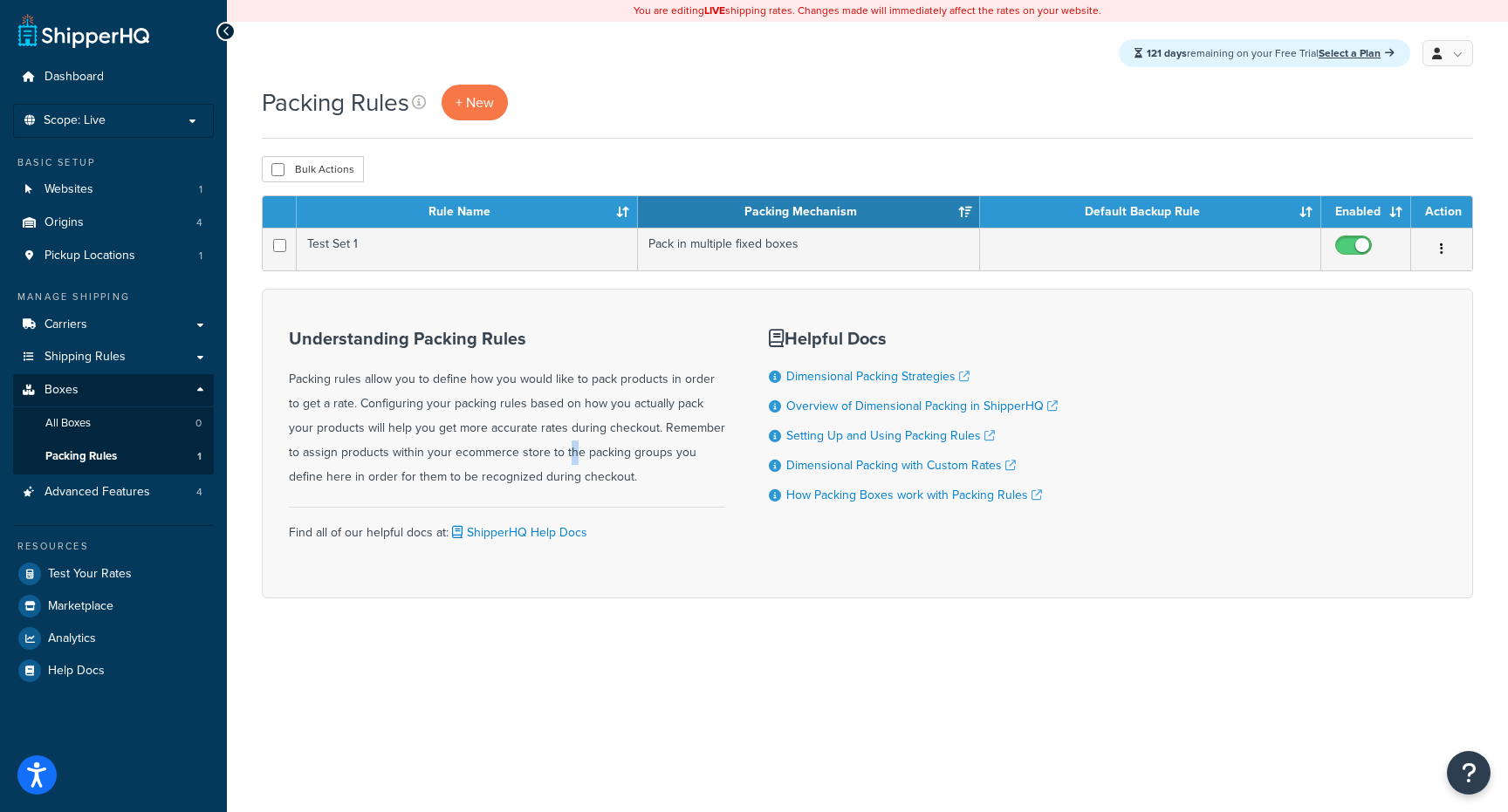
click at [499, 457] on div "Understanding Packing Rules Packing rules allow you to define how you would lik…" at bounding box center [507, 409] width 437 height 160
click at [487, 457] on div "Understanding Packing Rules Packing rules allow you to define how you would lik…" at bounding box center [507, 409] width 437 height 160
click at [539, 456] on div "Understanding Packing Rules Packing rules allow you to define how you would lik…" at bounding box center [507, 409] width 437 height 160
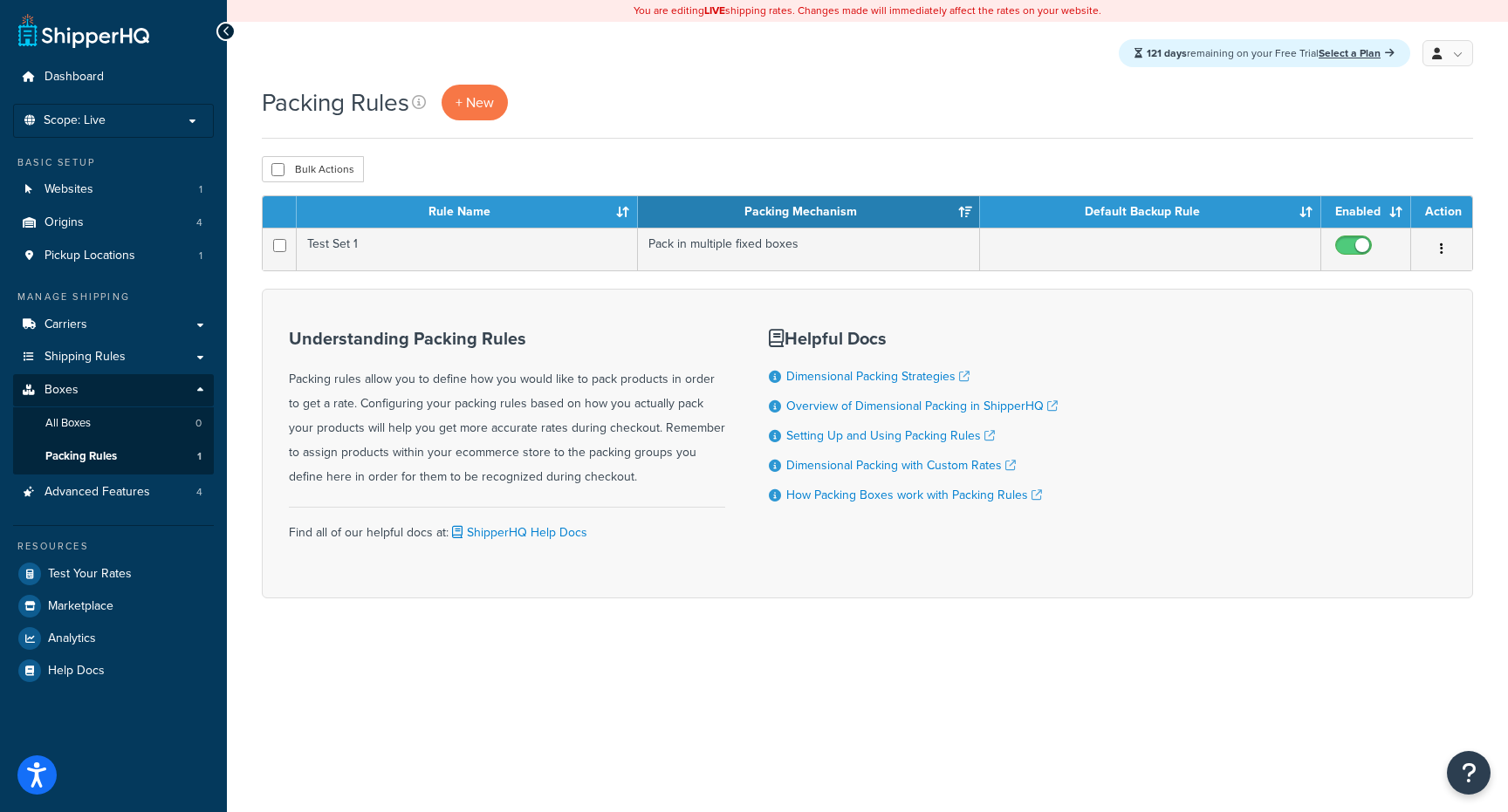
click at [594, 452] on div "Understanding Packing Rules Packing rules allow you to define how you would lik…" at bounding box center [507, 409] width 437 height 160
click at [557, 456] on div "Understanding Packing Rules Packing rules allow you to define how you would lik…" at bounding box center [507, 409] width 437 height 160
click at [558, 468] on div "Understanding Packing Rules Packing rules allow you to define how you would lik…" at bounding box center [507, 409] width 437 height 160
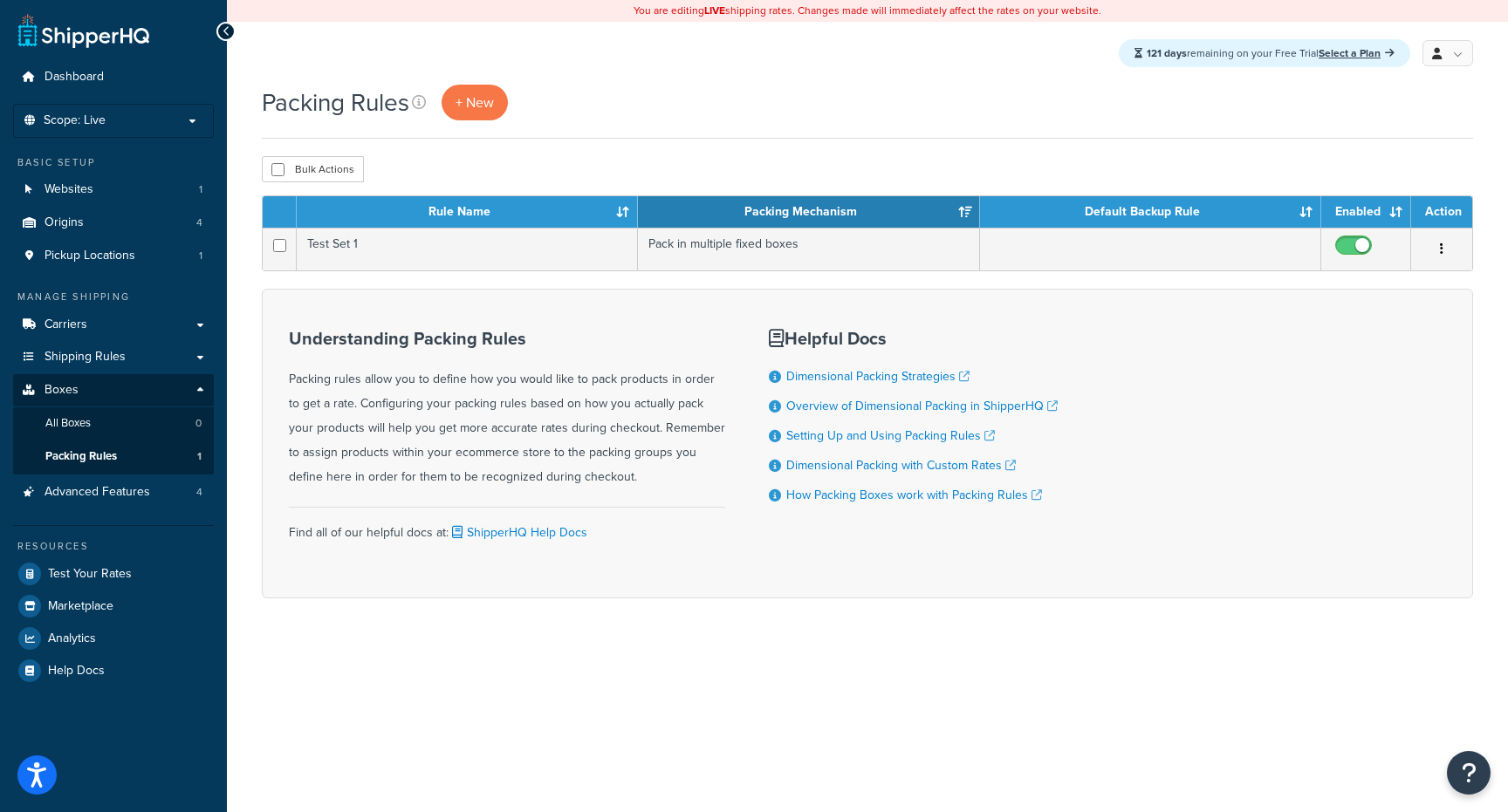
click at [598, 452] on div "Understanding Packing Rules Packing rules allow you to define how you would lik…" at bounding box center [507, 409] width 437 height 160
click at [572, 474] on div "Understanding Packing Rules Packing rules allow you to define how you would lik…" at bounding box center [507, 409] width 437 height 160
